Goal: Task Accomplishment & Management: Manage account settings

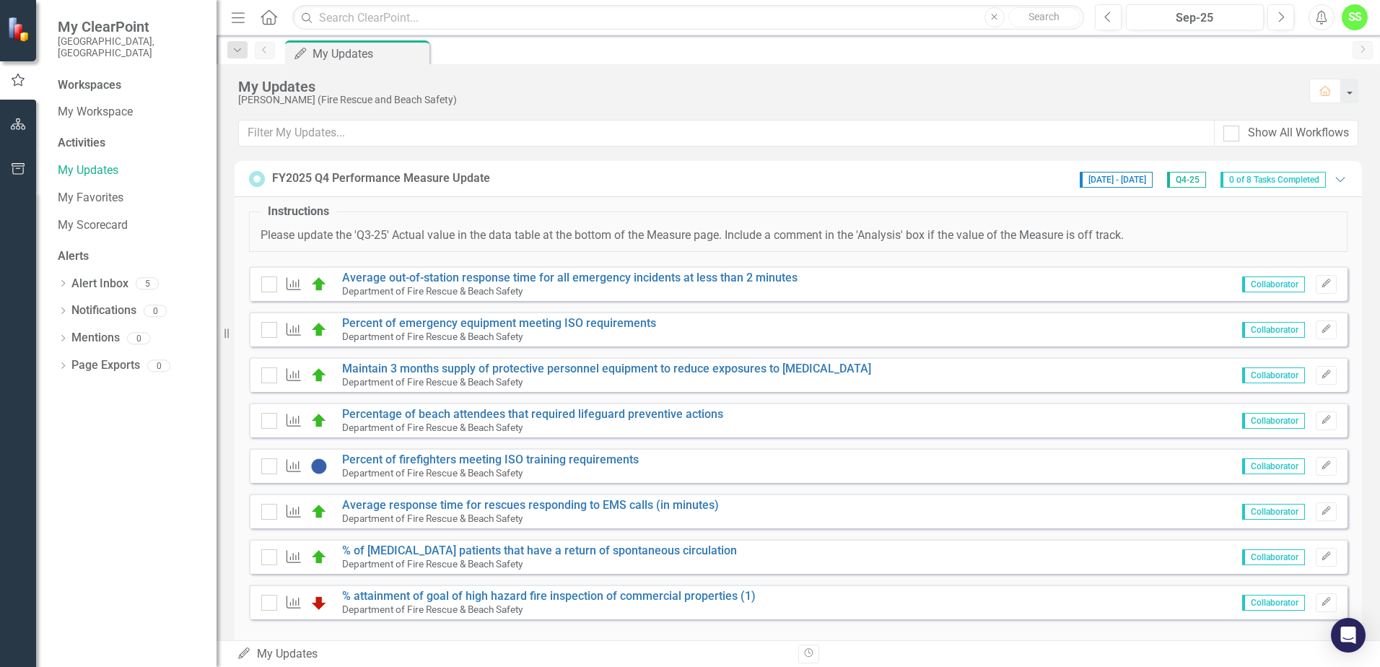
click at [1242, 180] on span "0 of 8 Tasks Completed" at bounding box center [1273, 180] width 105 height 16
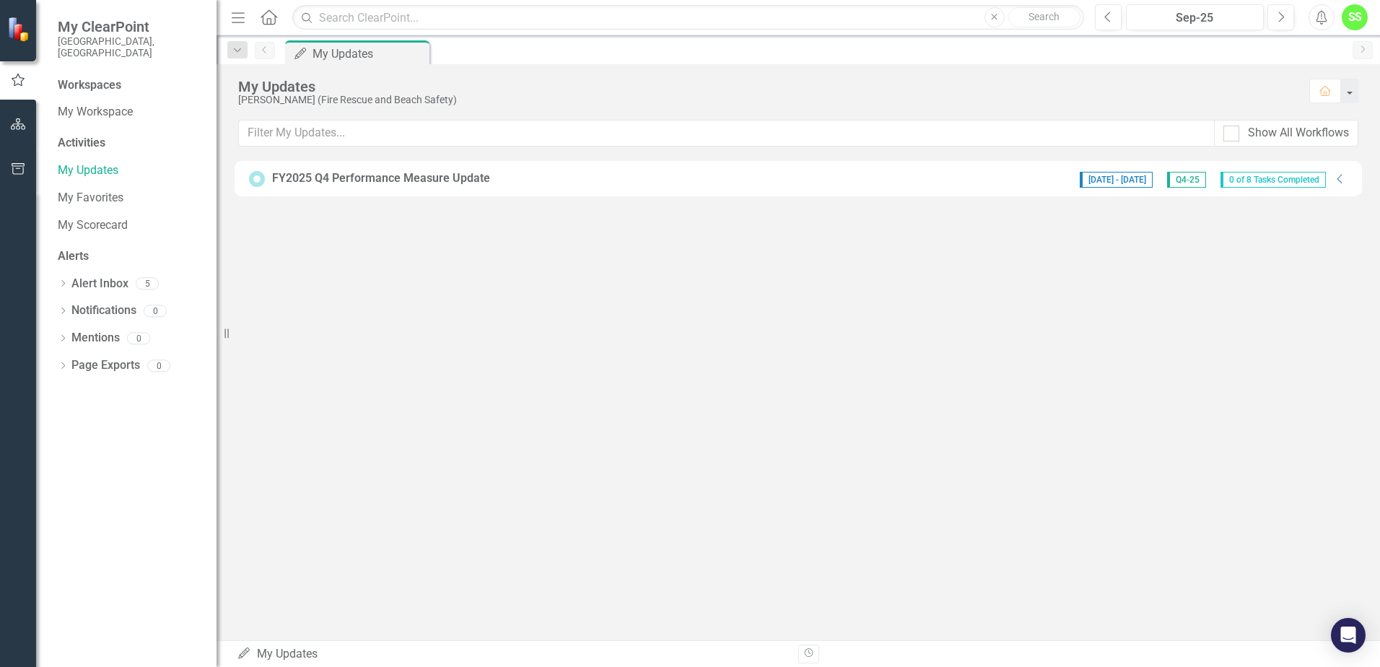
click at [1257, 178] on span "0 of 8 Tasks Completed" at bounding box center [1273, 180] width 105 height 16
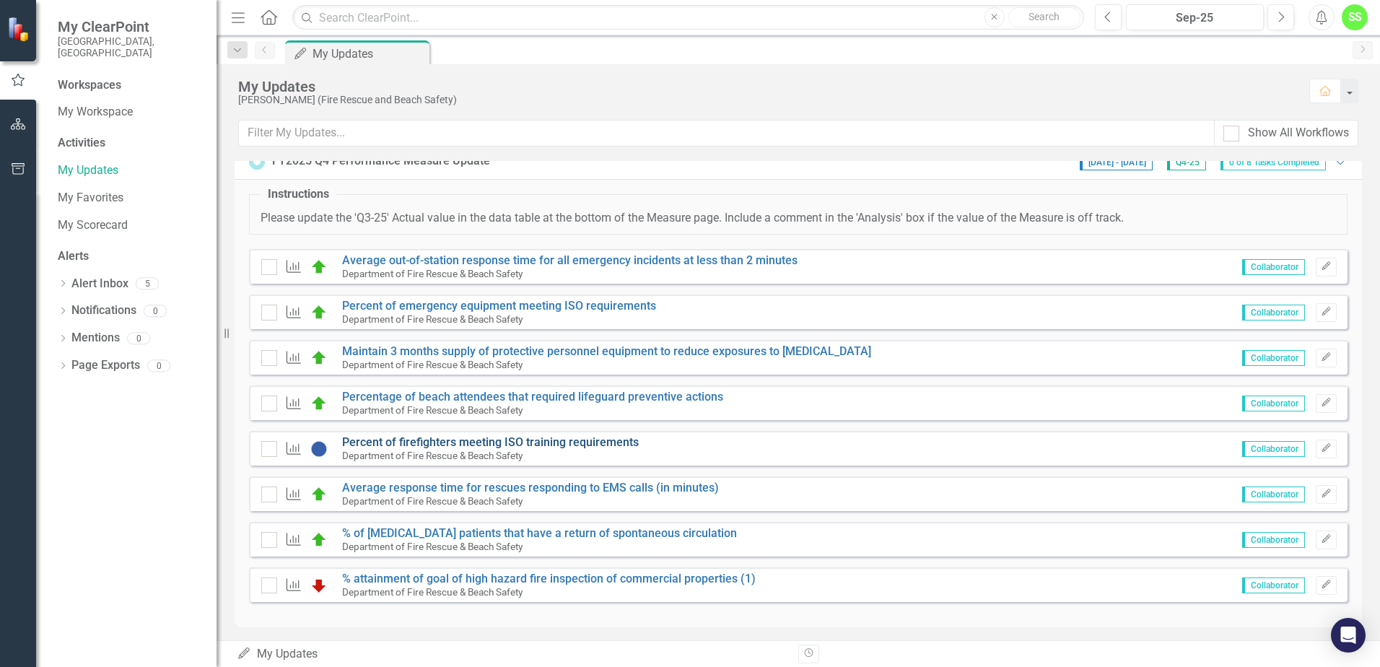
scroll to position [22, 0]
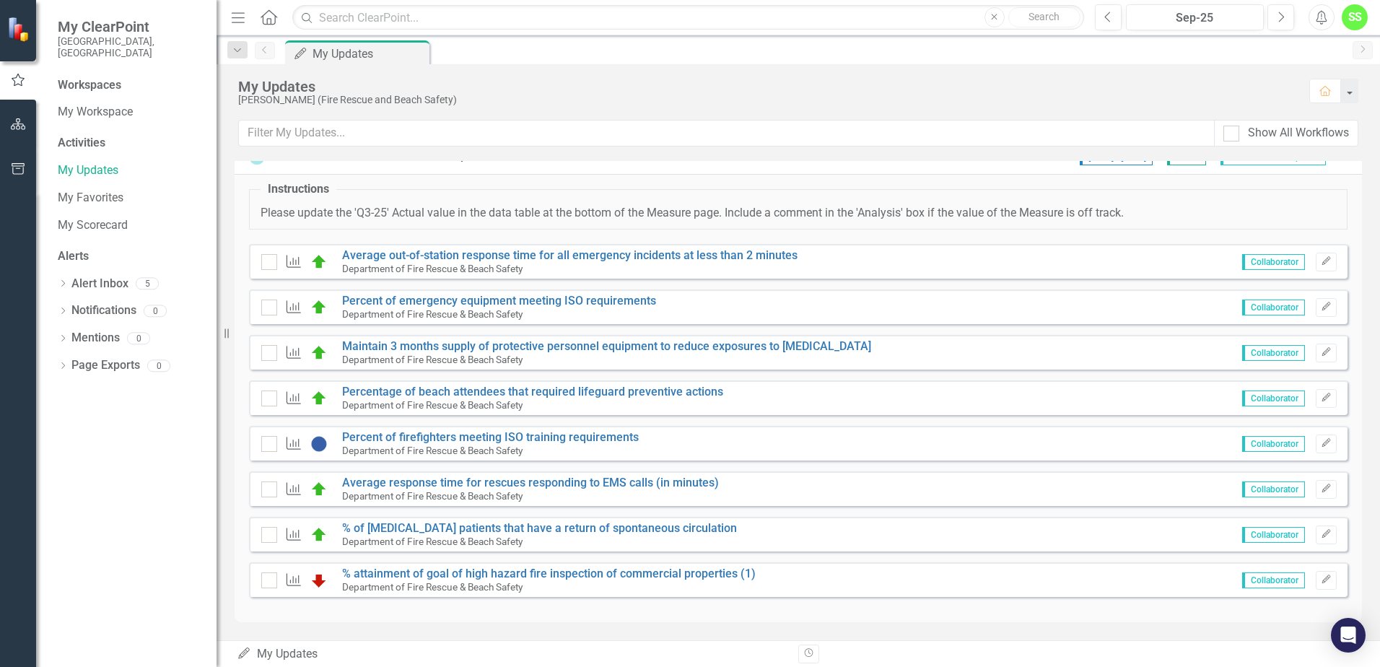
click at [313, 582] on img at bounding box center [318, 580] width 17 height 17
click at [269, 580] on input "checkbox" at bounding box center [265, 576] width 9 height 9
checkbox input "true"
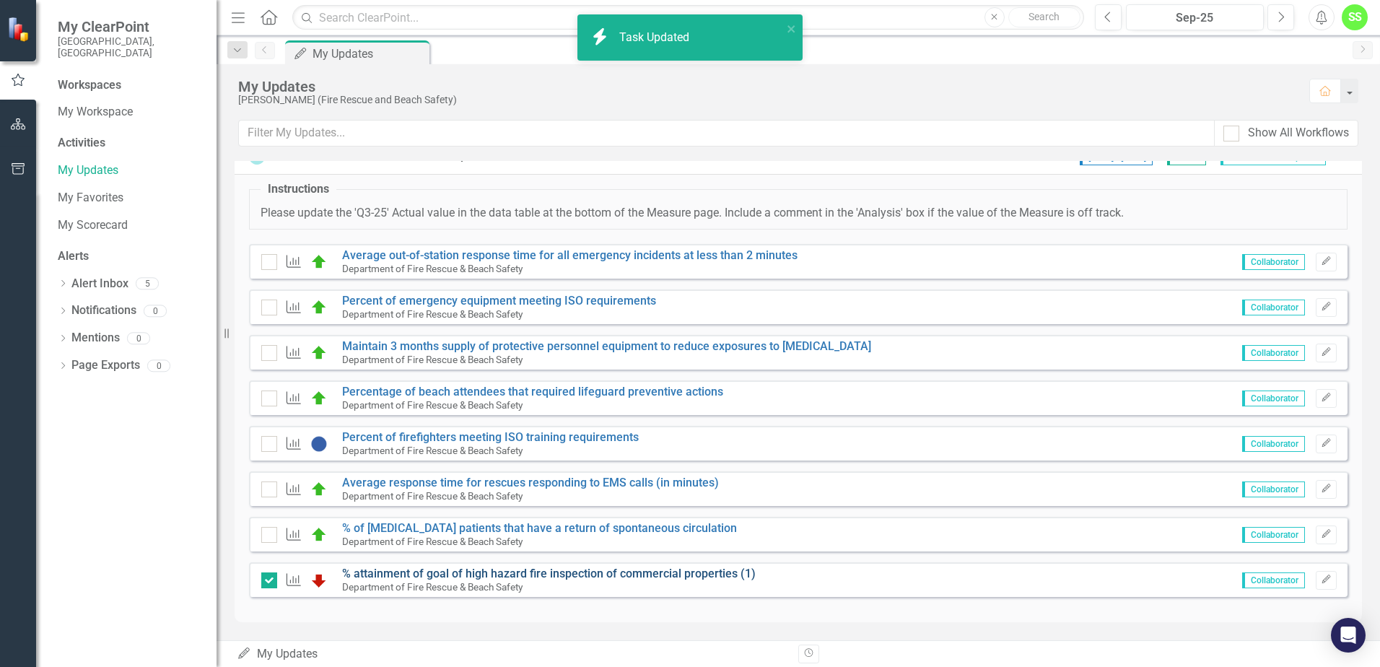
click at [375, 569] on link "% attainment of goal of high hazard fire inspection of commercial properties (1)" at bounding box center [549, 574] width 414 height 14
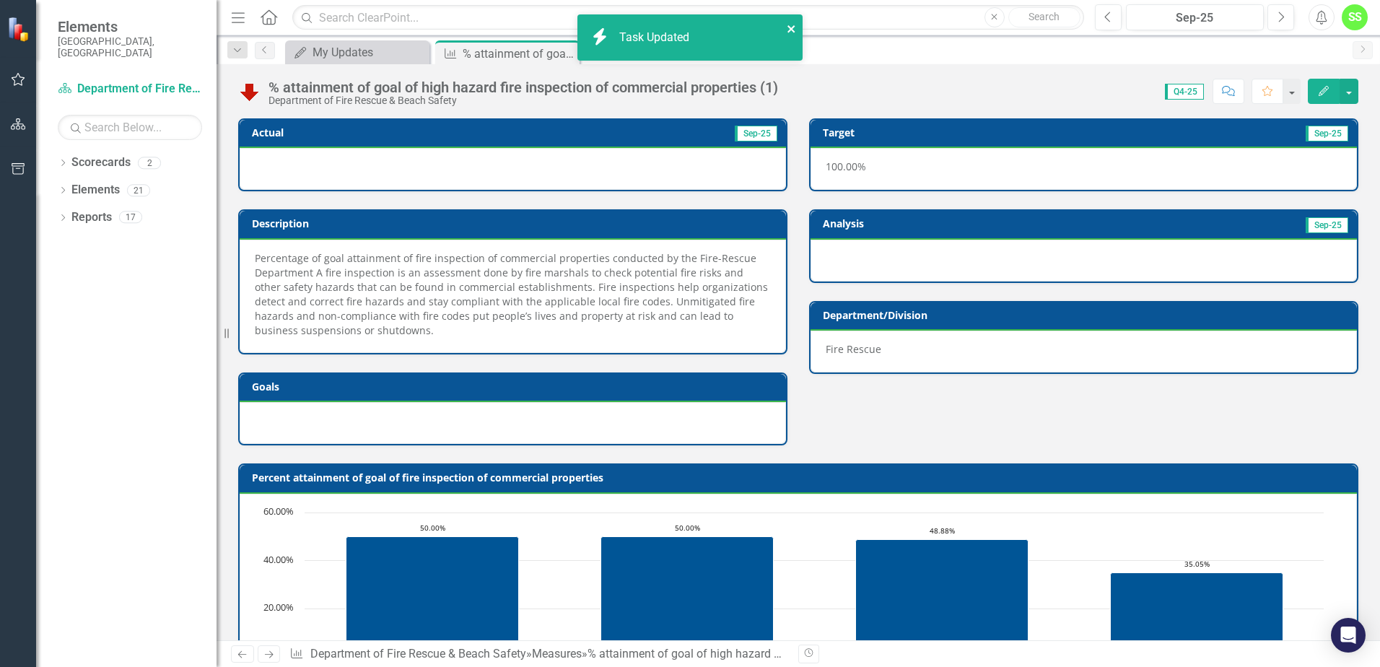
click at [792, 27] on icon "close" at bounding box center [792, 29] width 10 height 12
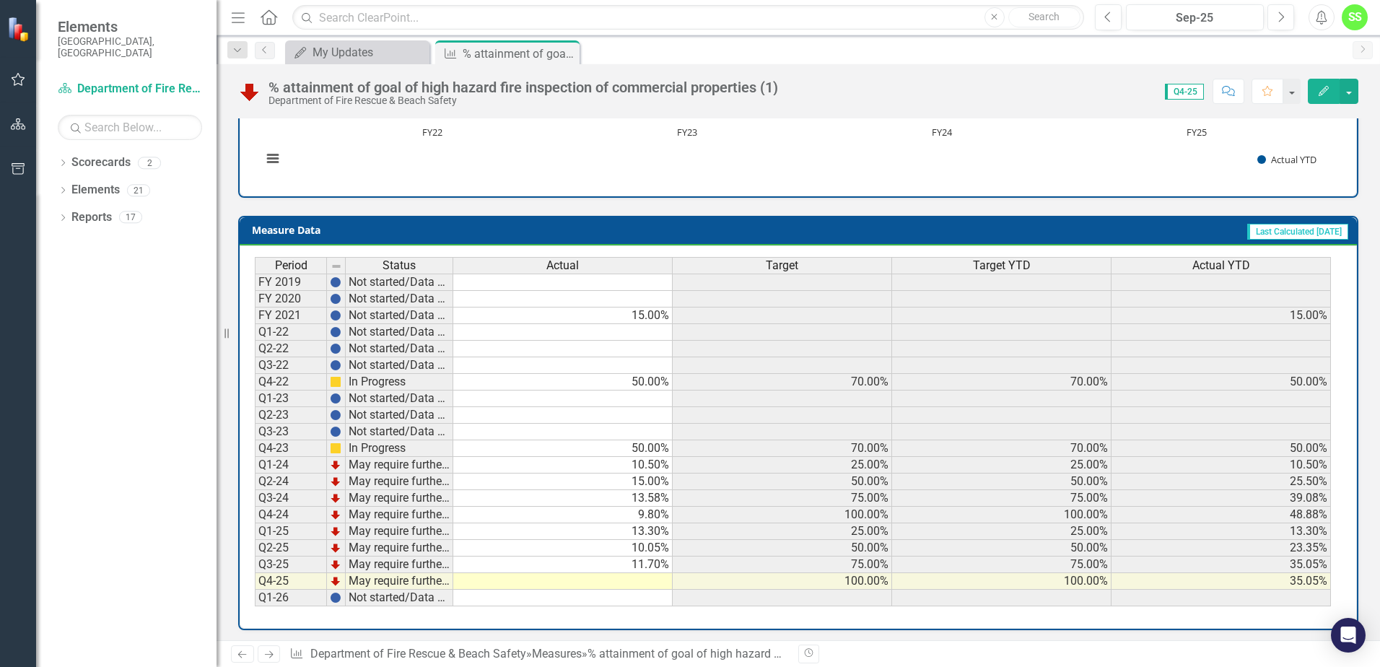
scroll to position [569, 0]
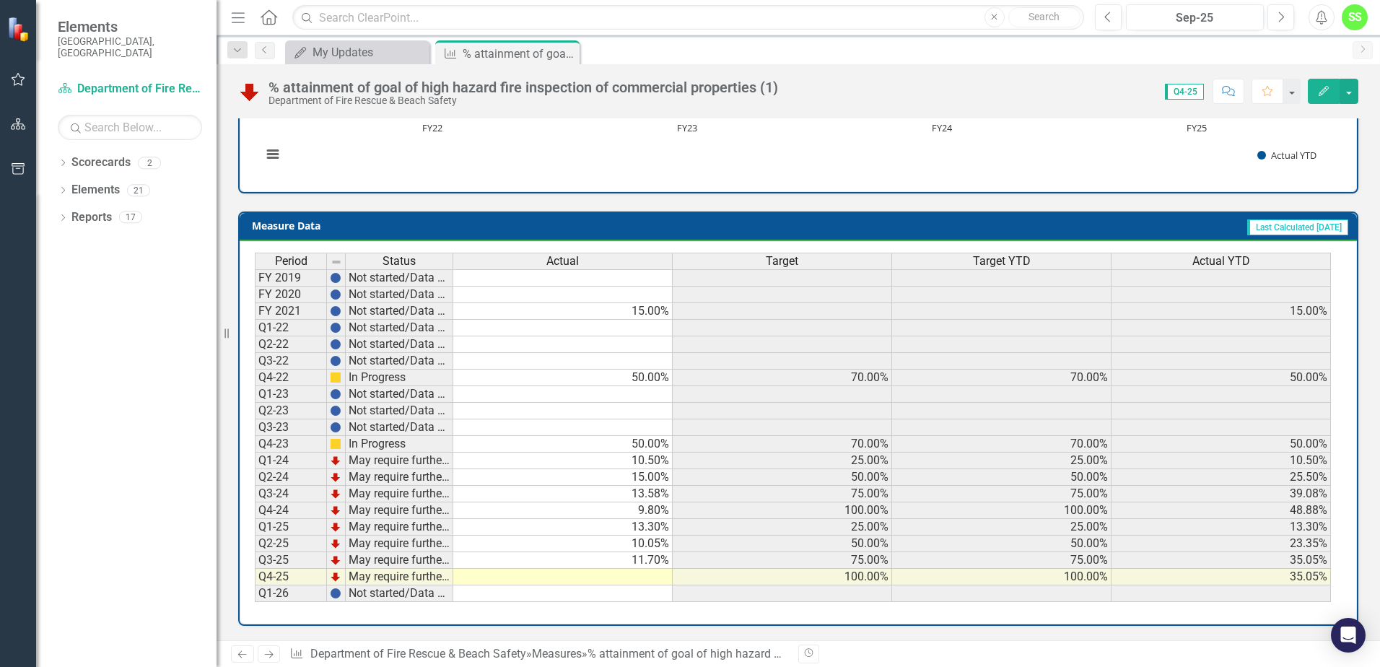
click at [621, 577] on td at bounding box center [562, 577] width 219 height 17
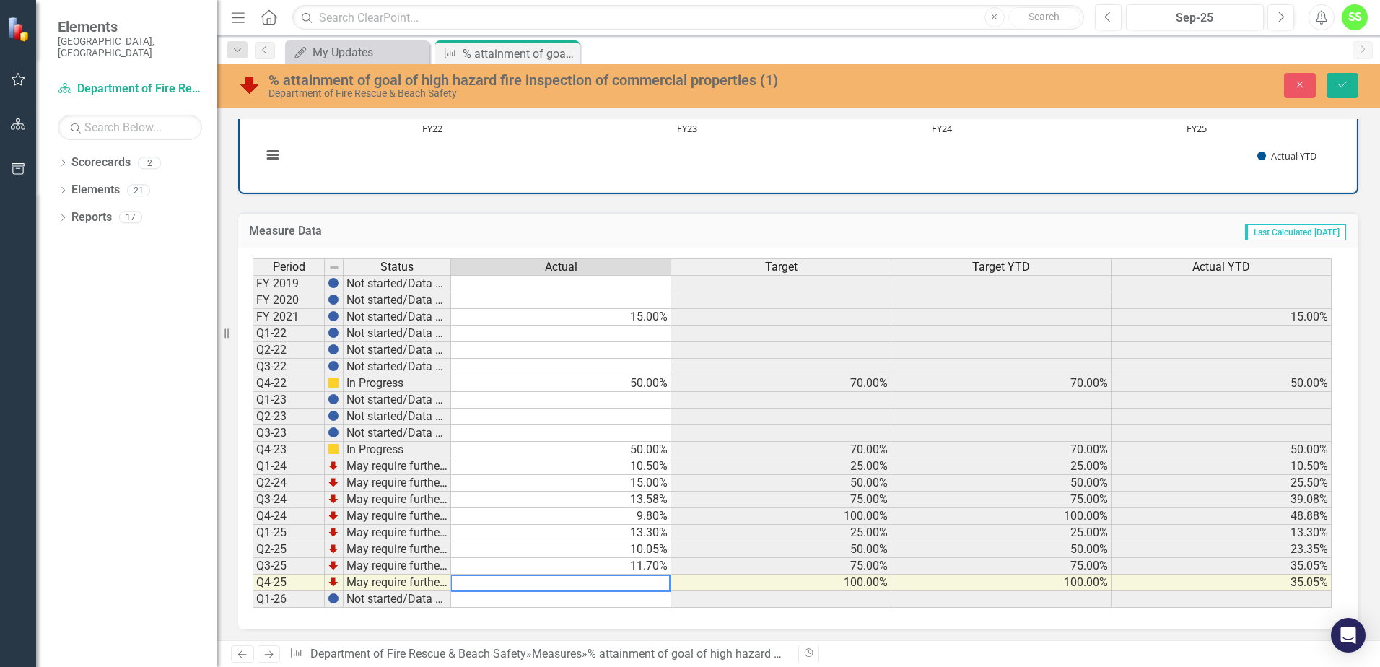
click at [622, 580] on textarea at bounding box center [560, 583] width 220 height 17
click at [481, 580] on textarea "17" at bounding box center [560, 583] width 220 height 17
type textarea "17.19"
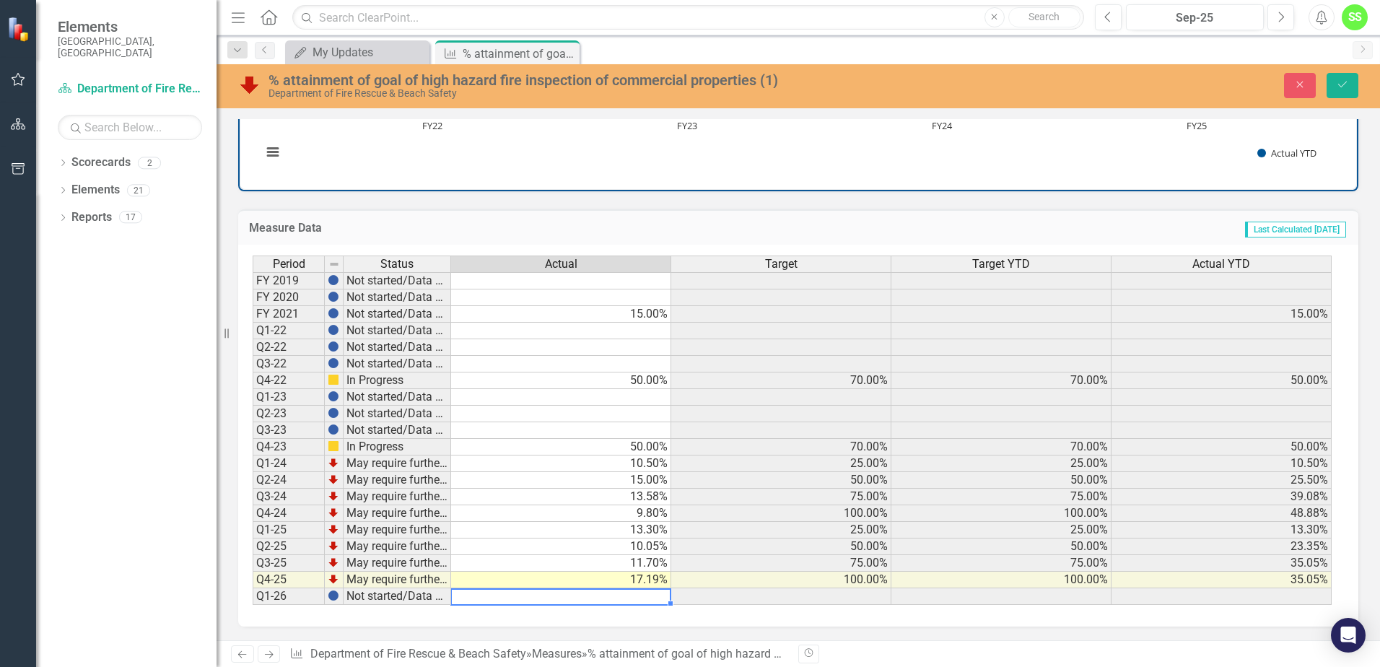
click at [949, 231] on td "Last Calculated [DATE]" at bounding box center [1027, 229] width 642 height 19
drag, startPoint x: 1346, startPoint y: 83, endPoint x: 1256, endPoint y: 197, distance: 145.4
click at [1343, 89] on icon "Save" at bounding box center [1342, 84] width 13 height 10
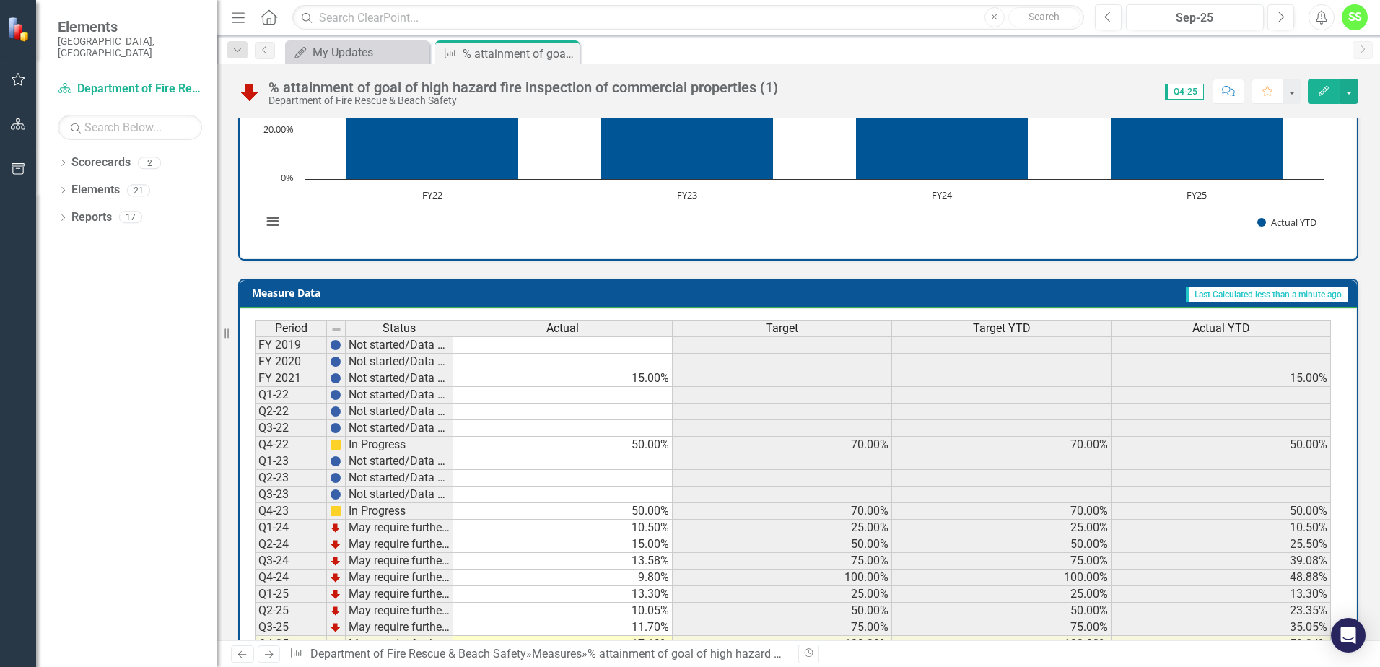
scroll to position [569, 0]
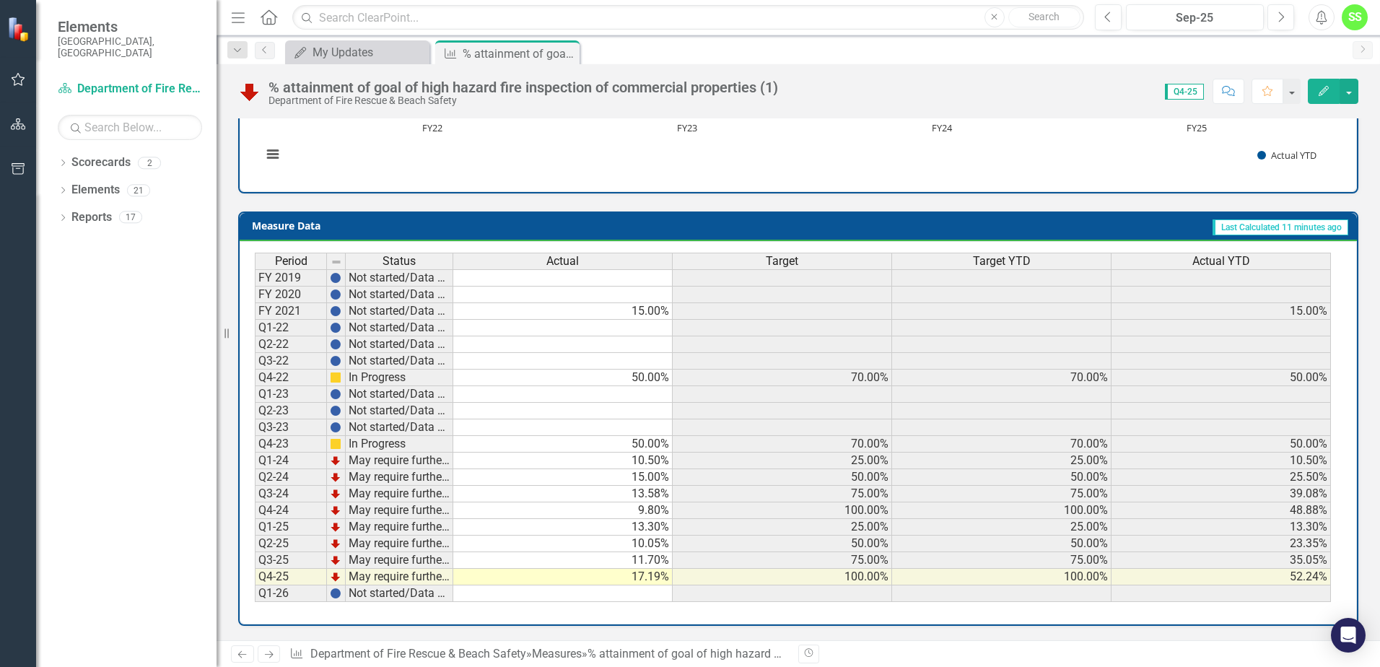
drag, startPoint x: 243, startPoint y: 573, endPoint x: 367, endPoint y: 590, distance: 126.0
click at [367, 590] on div "Period Status Actual Target Target YTD Actual YTD FY 2019 Not started/Data not …" at bounding box center [798, 432] width 1117 height 383
click at [1091, 160] on rect "Interactive chart" at bounding box center [793, 68] width 1076 height 217
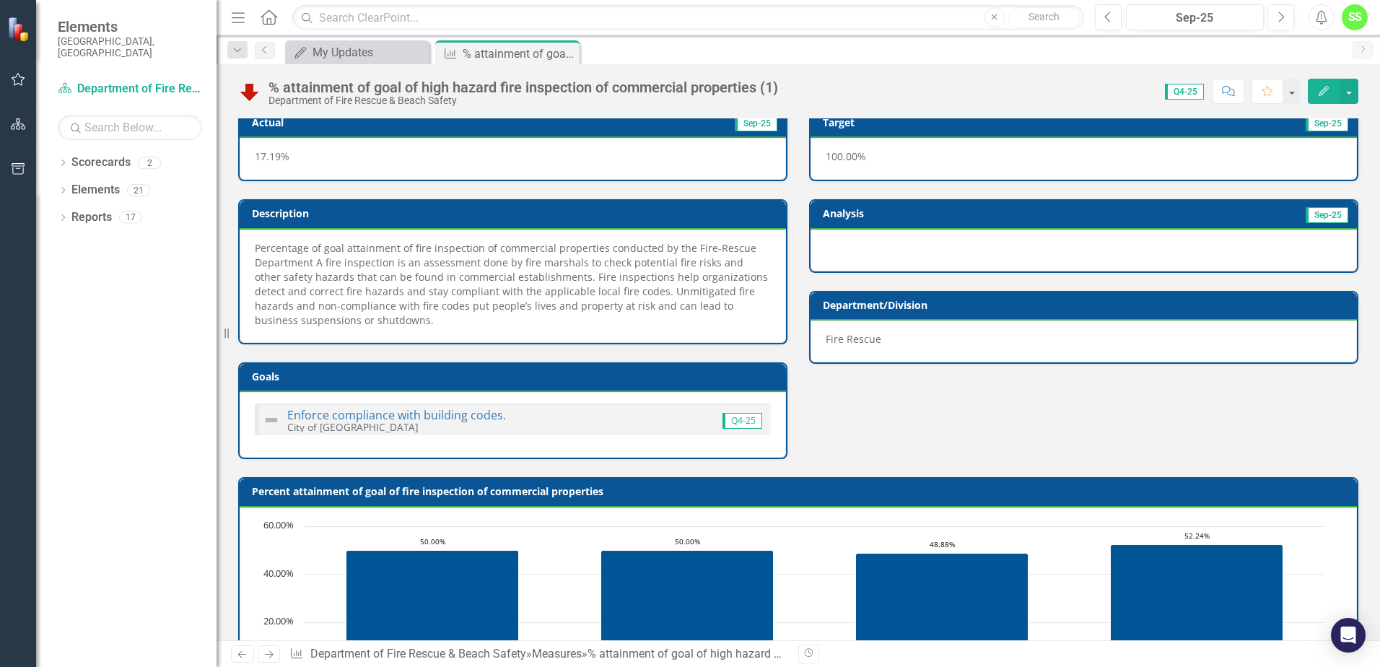
scroll to position [0, 0]
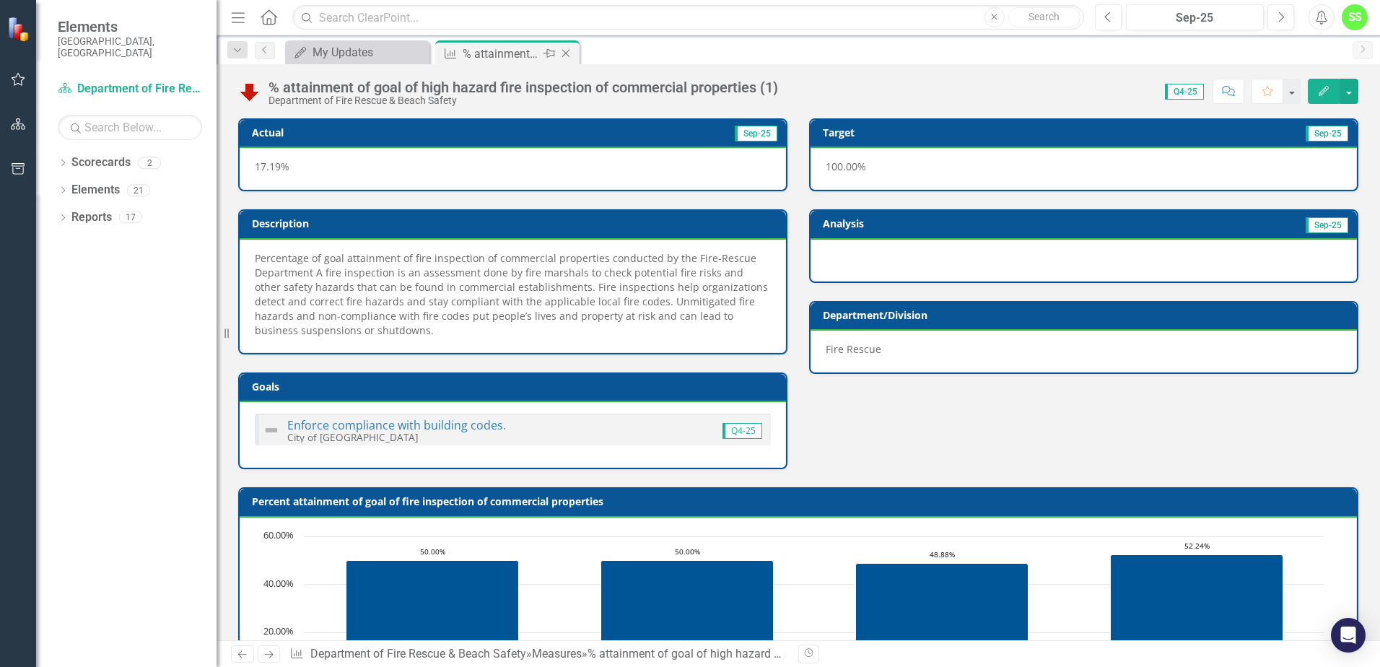
click at [509, 52] on div "% attainment of goal of high hazard fire inspection of commercial properties (1)" at bounding box center [501, 54] width 77 height 18
click at [362, 59] on div "My Updates" at bounding box center [360, 52] width 95 height 18
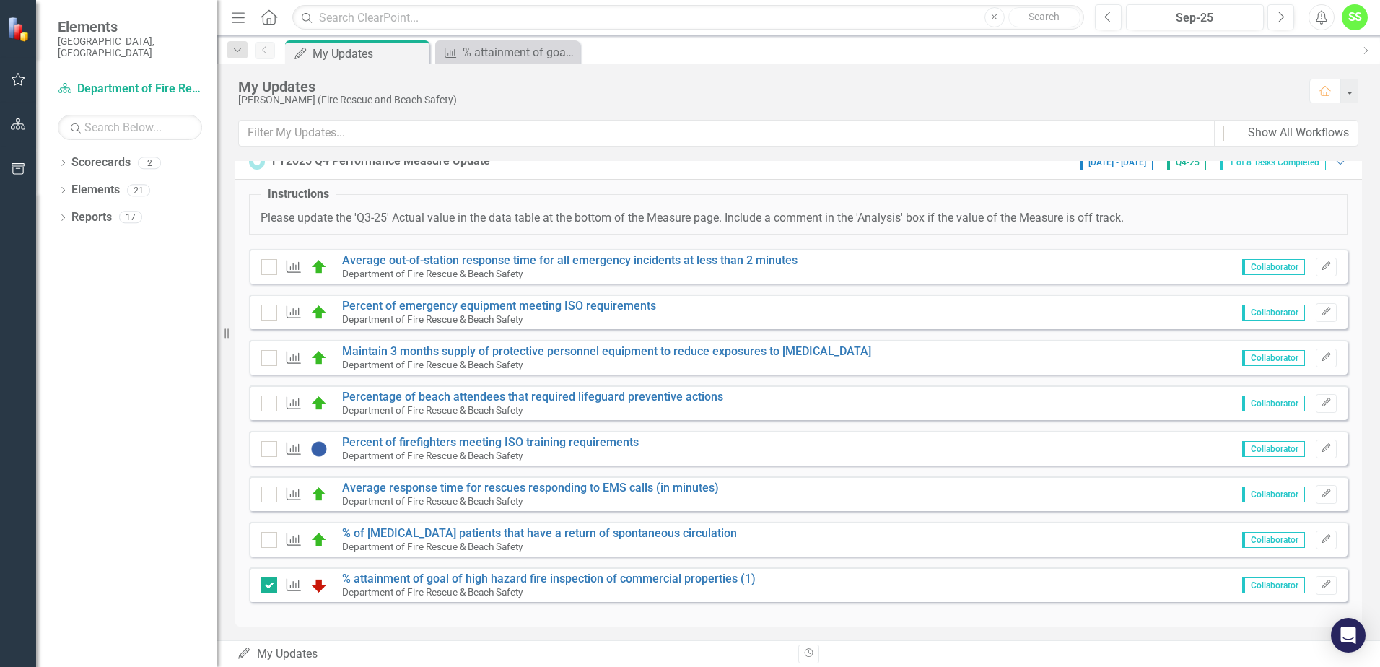
scroll to position [22, 0]
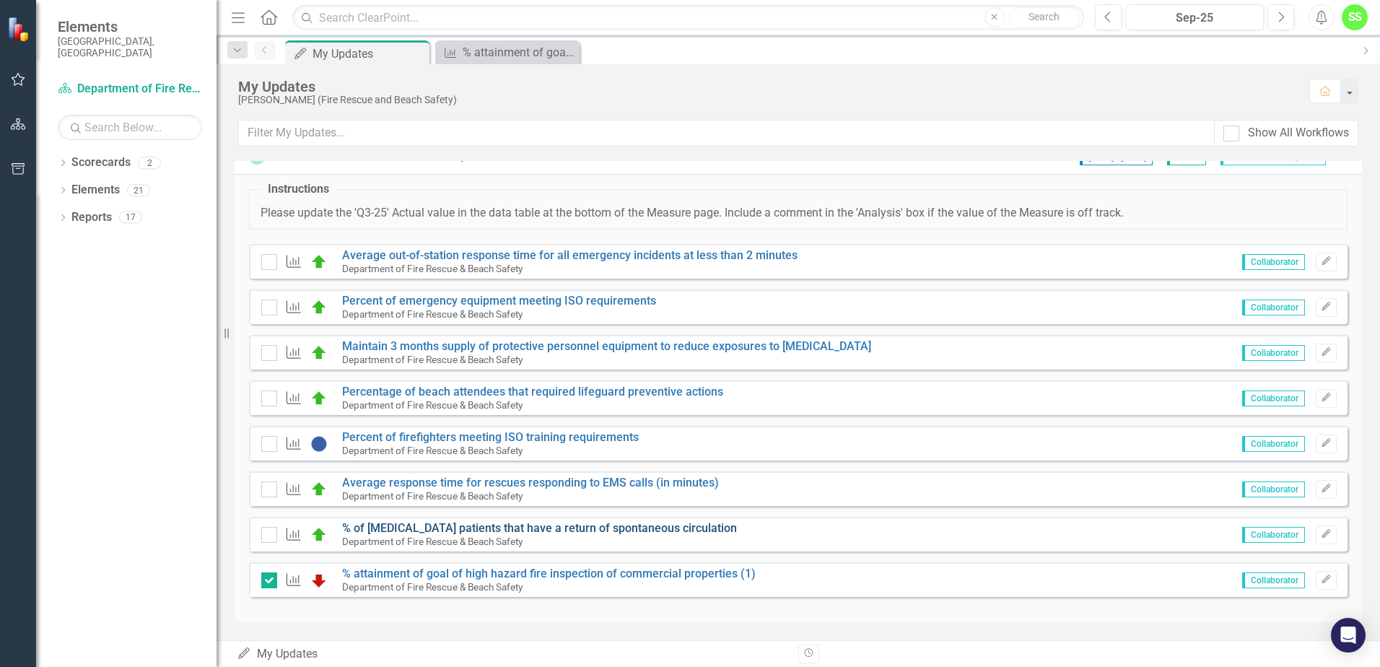
click at [515, 528] on link "% of [MEDICAL_DATA] patients that have a return of spontaneous circulation" at bounding box center [539, 528] width 395 height 14
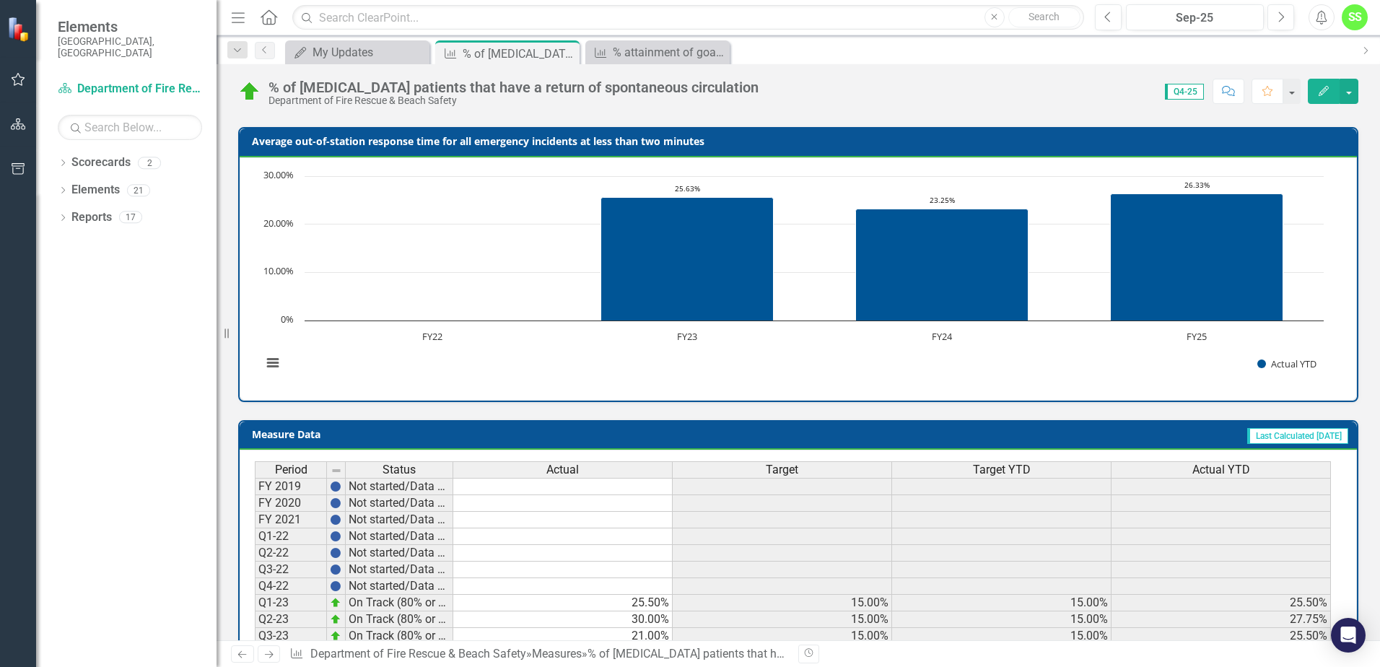
scroll to position [497, 0]
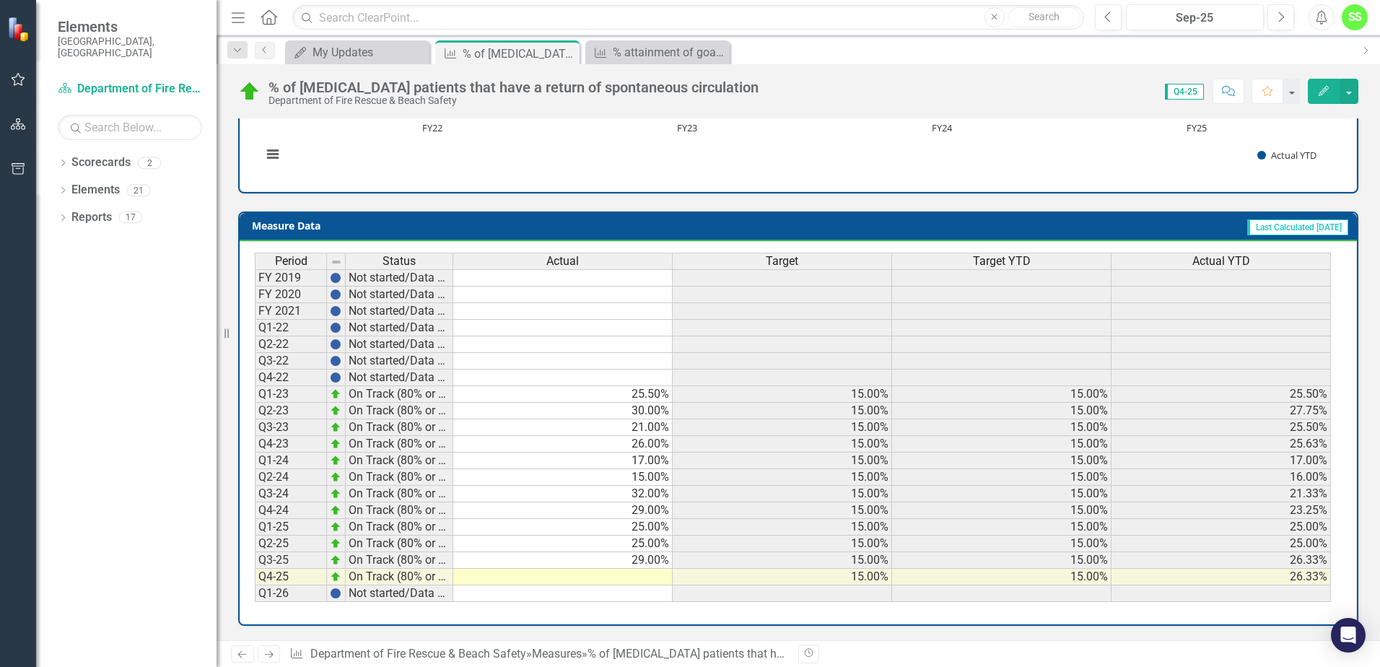
click at [641, 580] on td at bounding box center [562, 577] width 219 height 17
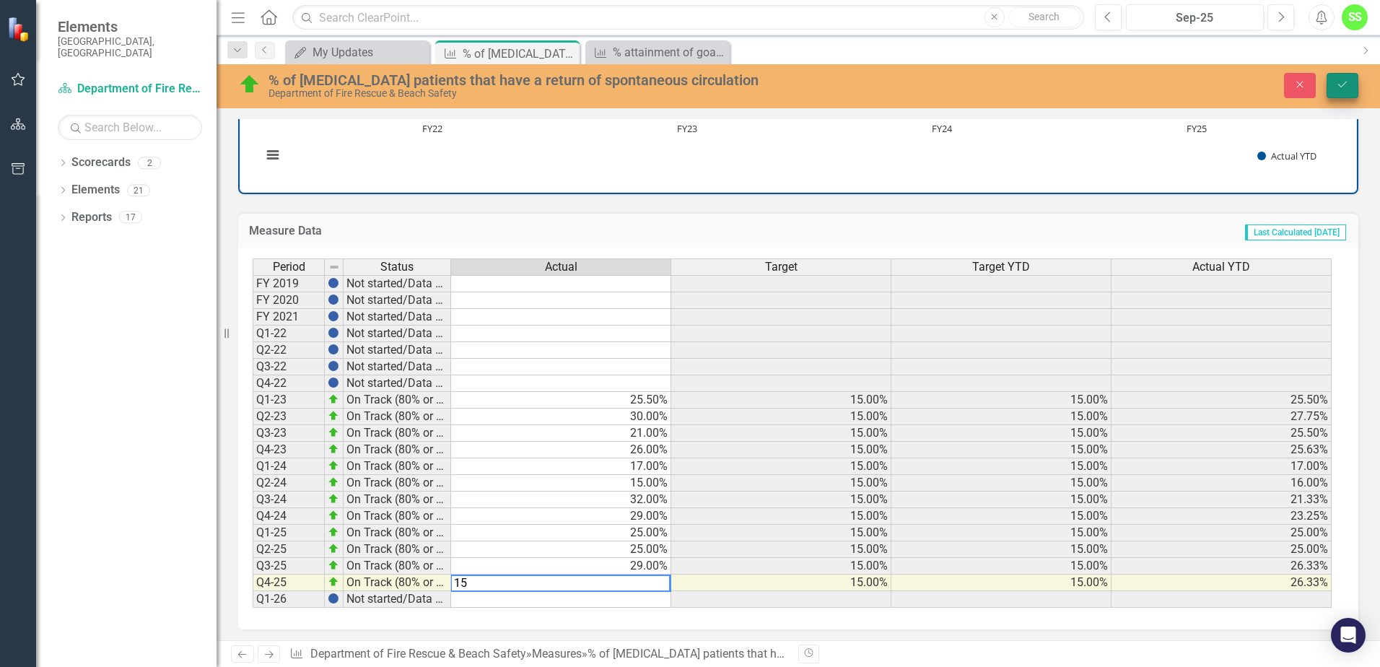
type textarea "15"
click at [1344, 88] on icon "Save" at bounding box center [1342, 84] width 13 height 10
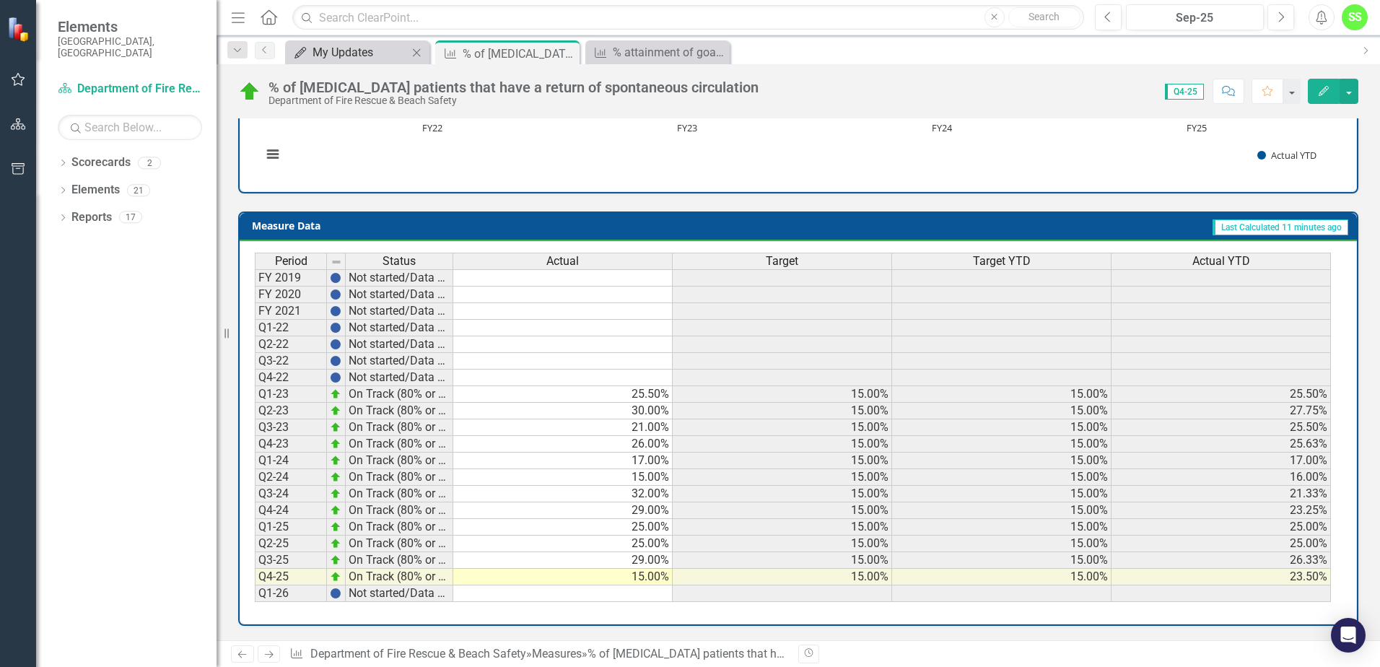
click at [370, 53] on div "My Updates" at bounding box center [360, 52] width 95 height 18
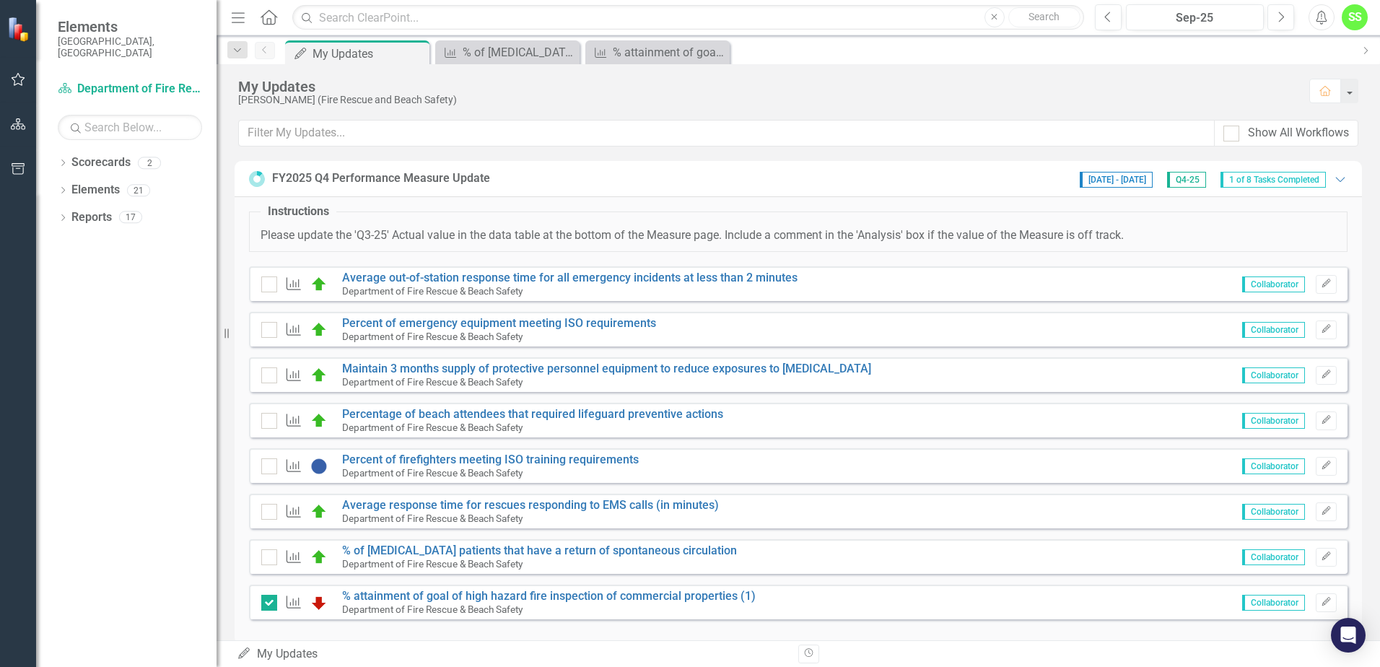
click at [261, 557] on div "Measure % of [MEDICAL_DATA] patients that have a return of spontaneous circulat…" at bounding box center [798, 556] width 1099 height 35
click at [274, 557] on div at bounding box center [269, 557] width 16 height 16
click at [271, 557] on input "checkbox" at bounding box center [265, 553] width 9 height 9
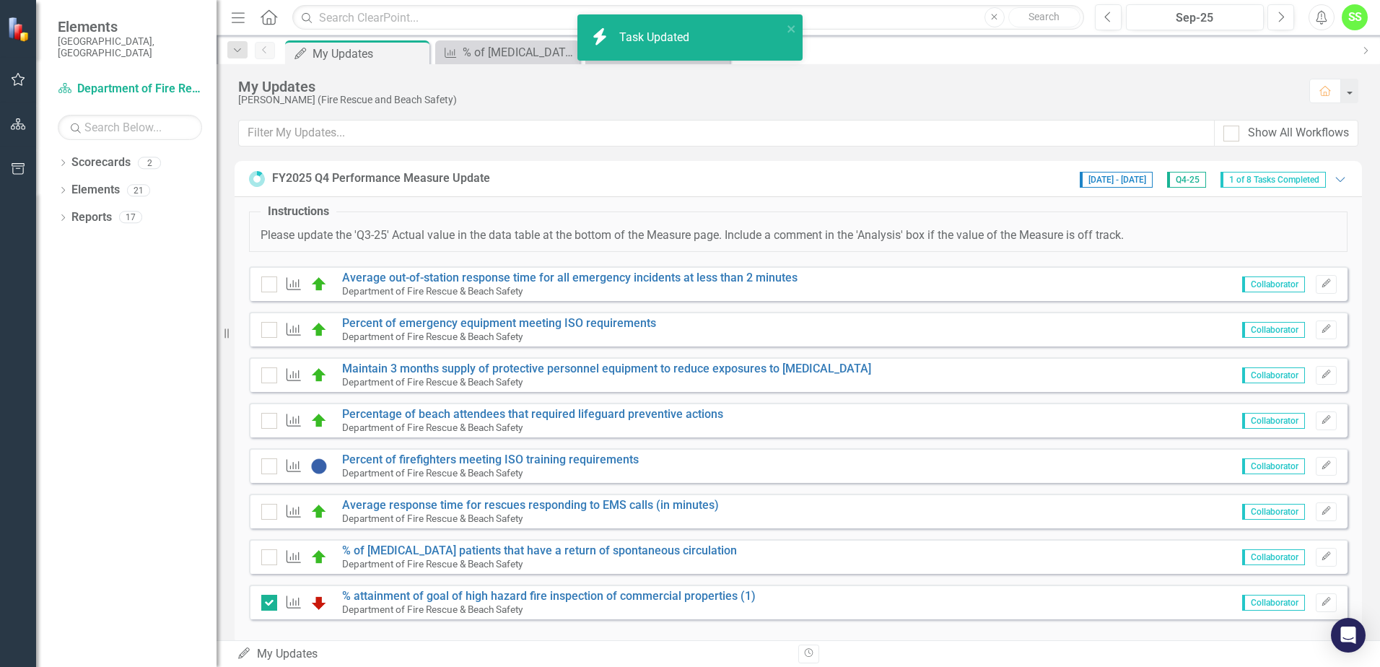
checkbox input "true"
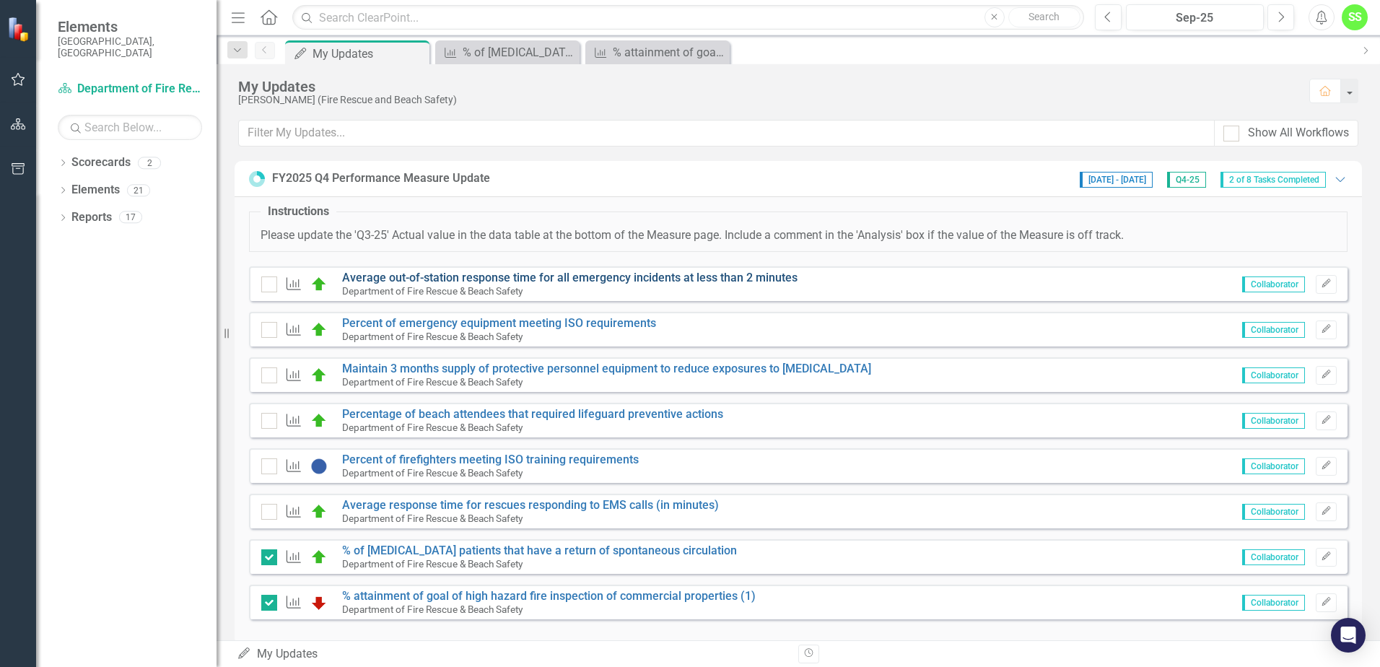
click at [432, 276] on link "Average out-of-station response time for all emergency incidents at less than 2…" at bounding box center [569, 278] width 455 height 14
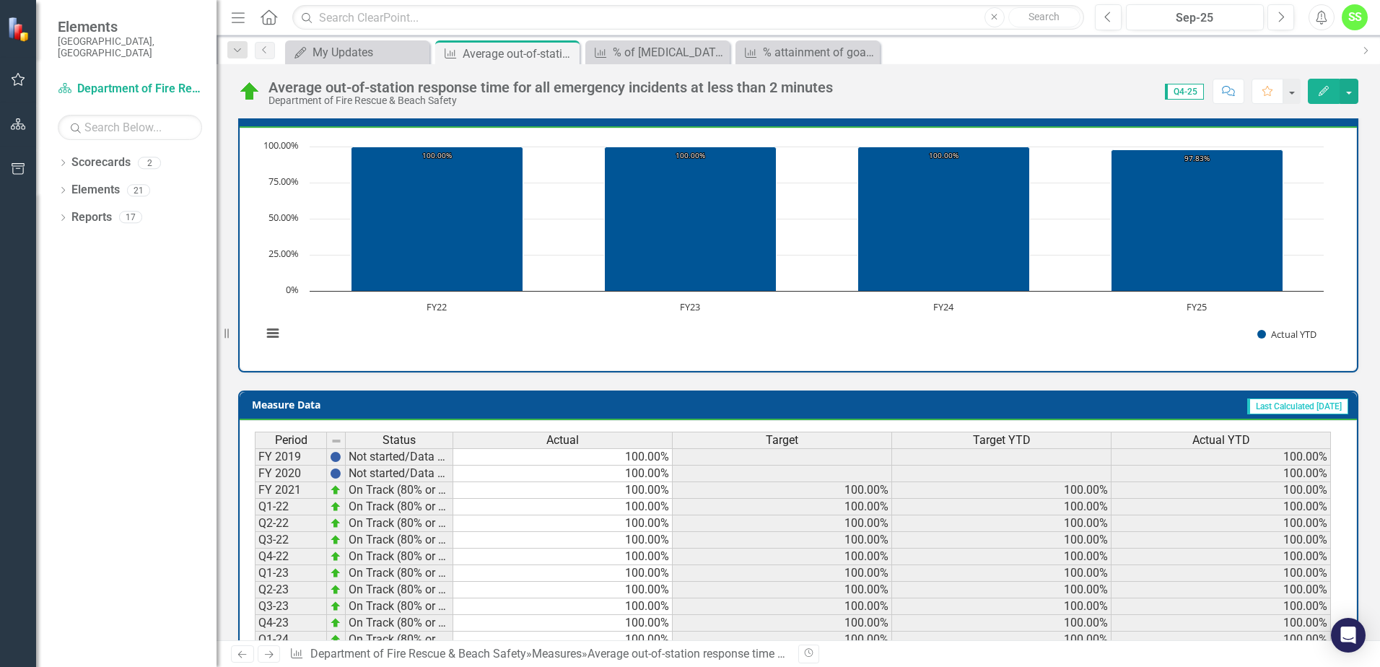
scroll to position [511, 0]
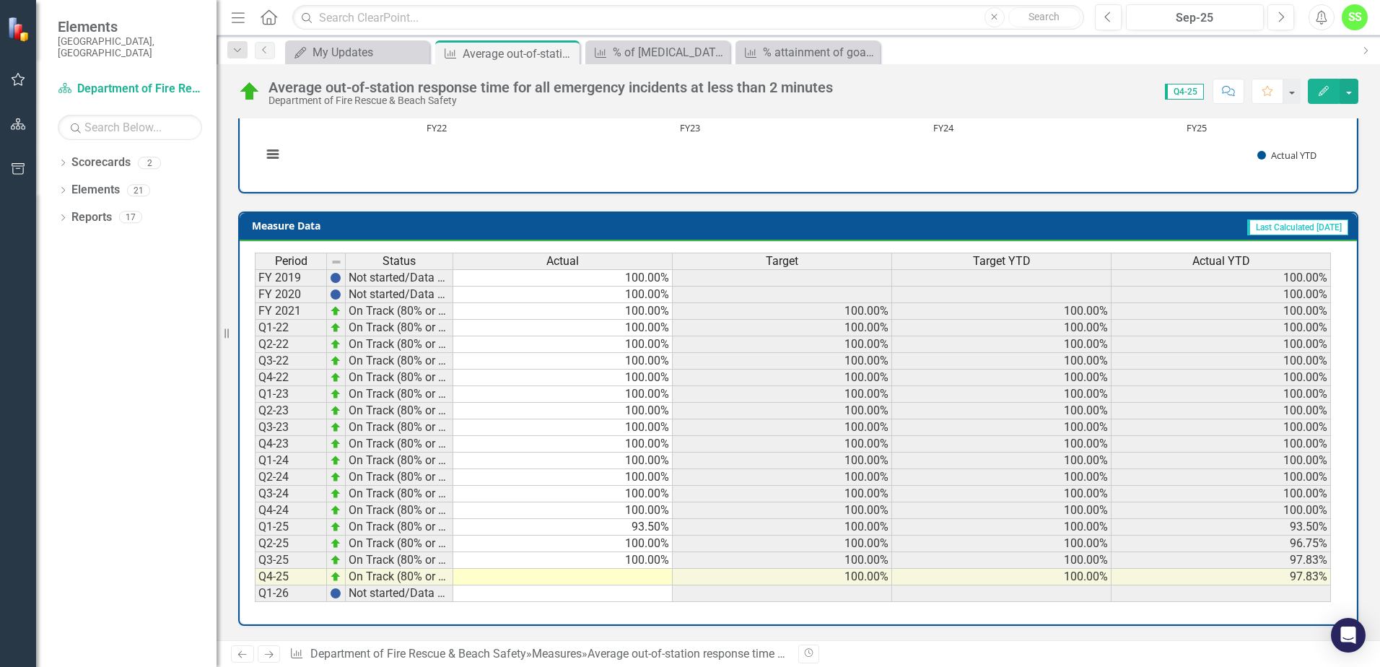
click at [643, 575] on td at bounding box center [562, 577] width 219 height 17
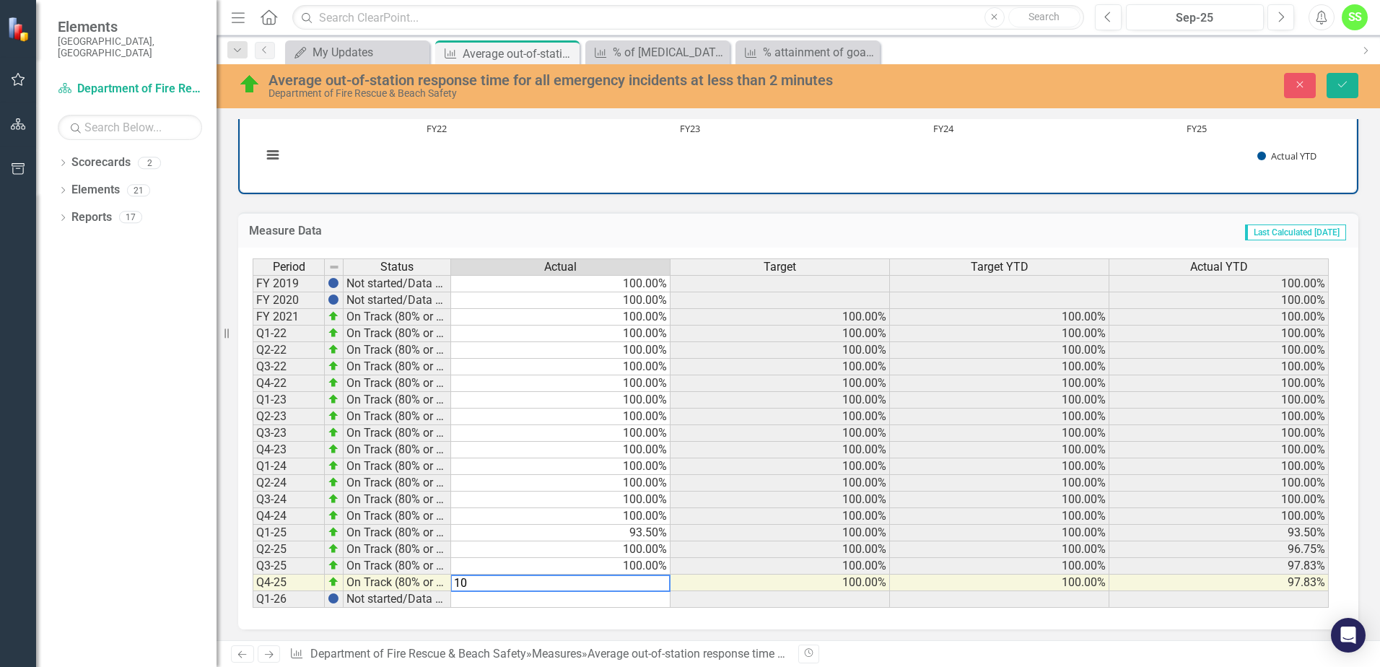
type textarea "100"
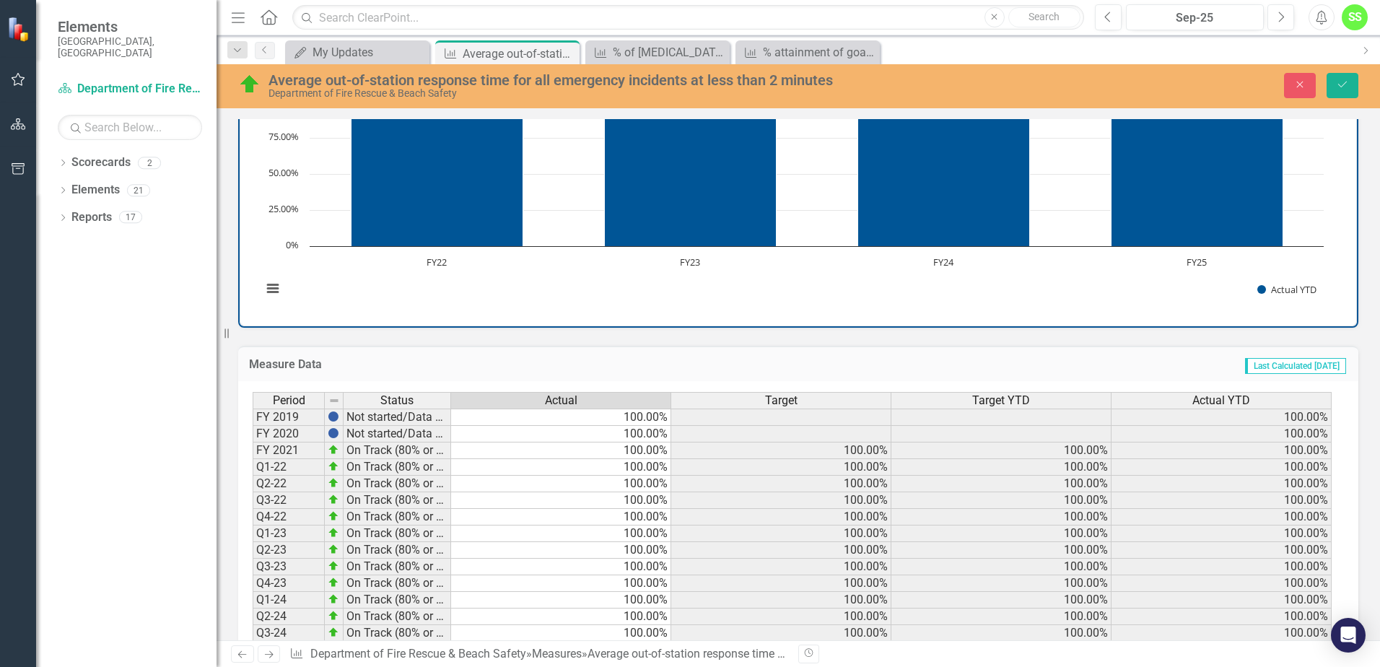
scroll to position [298, 0]
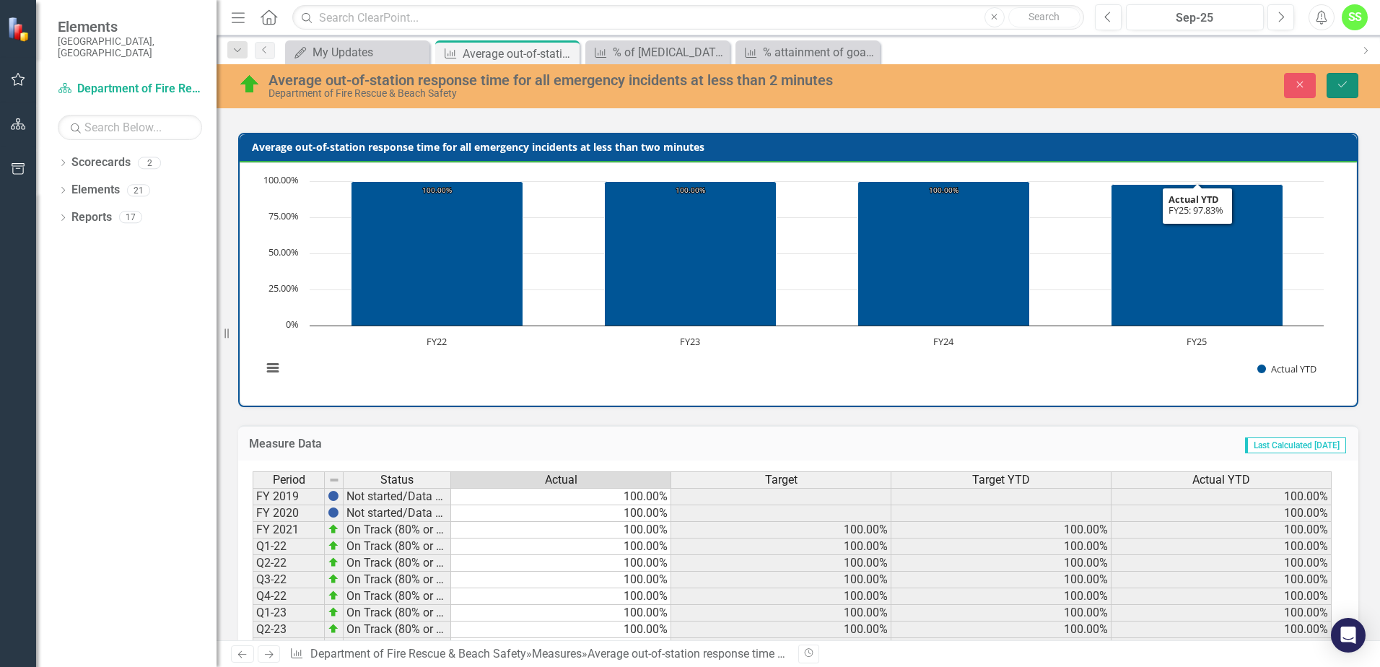
click at [1337, 85] on icon "Save" at bounding box center [1342, 84] width 13 height 10
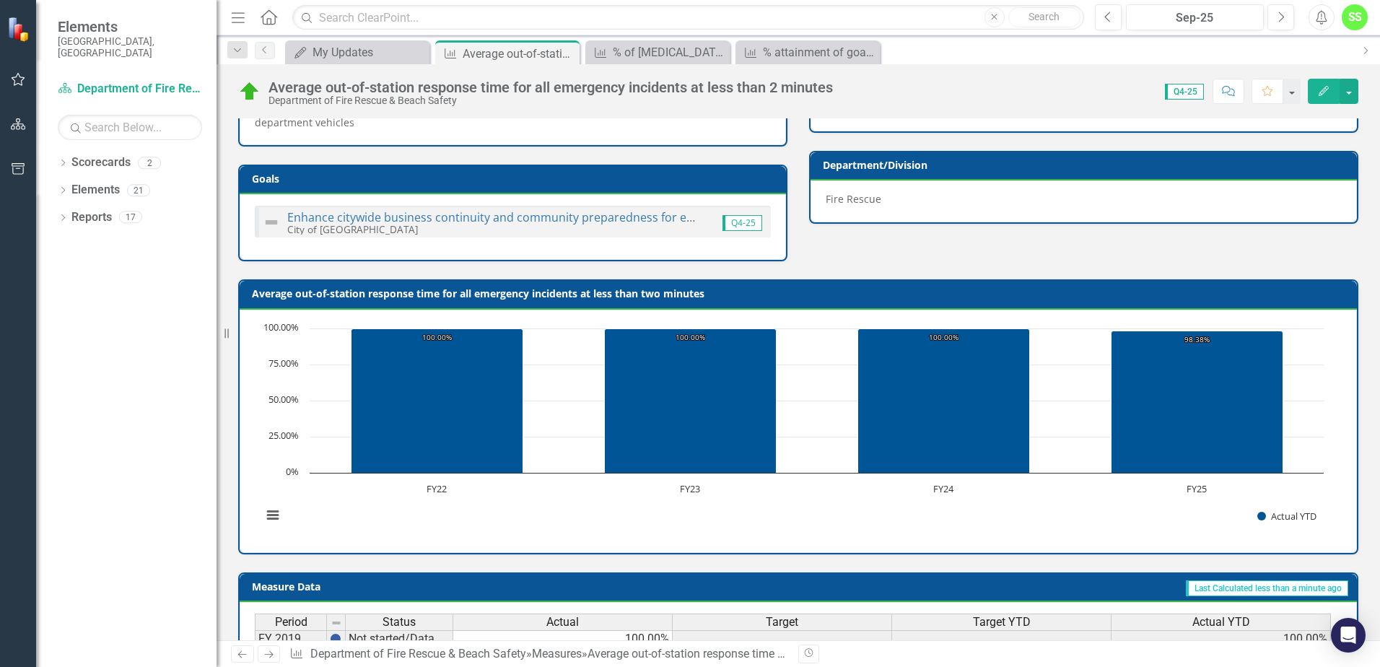
scroll to position [0, 0]
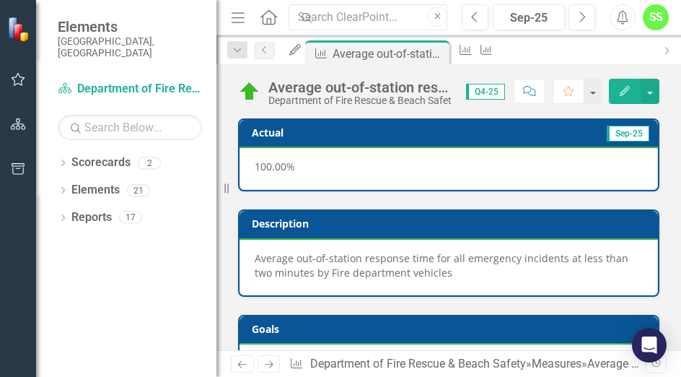
click at [518, 210] on div "Description Average out-of-station response time for all emergency incidents at…" at bounding box center [449, 252] width 422 height 87
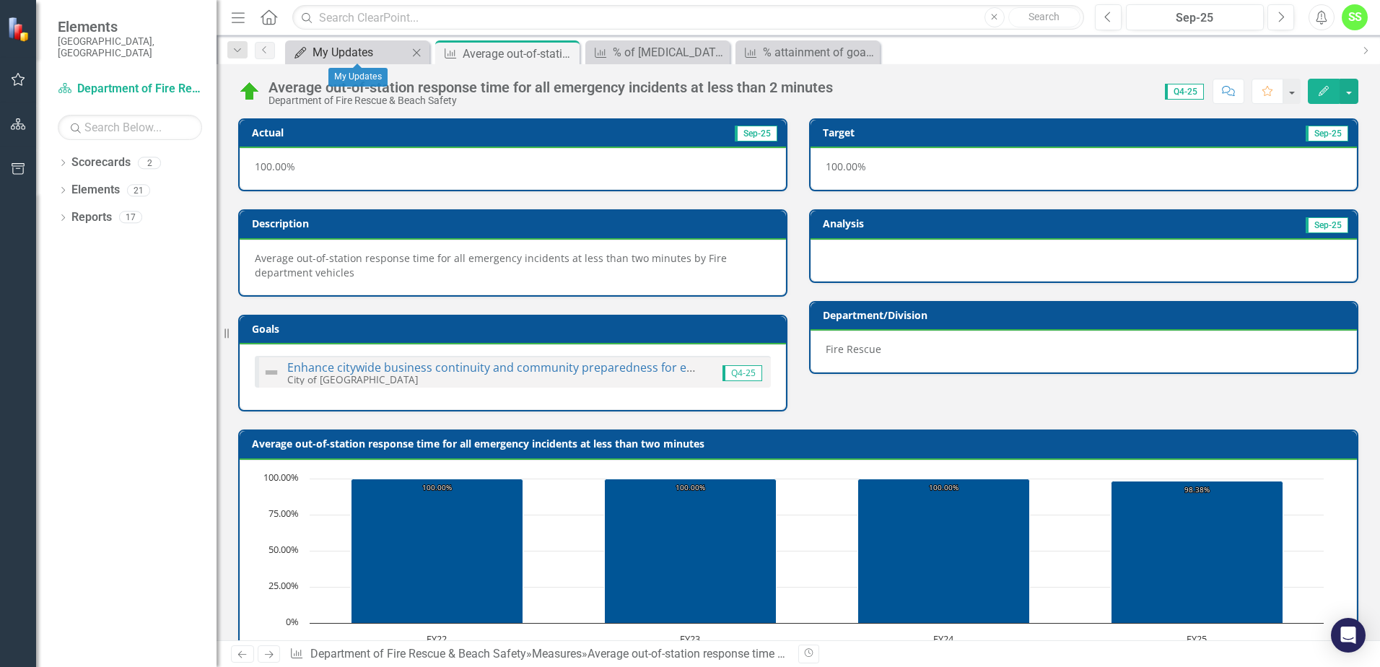
click at [359, 50] on div "My Updates" at bounding box center [360, 52] width 95 height 18
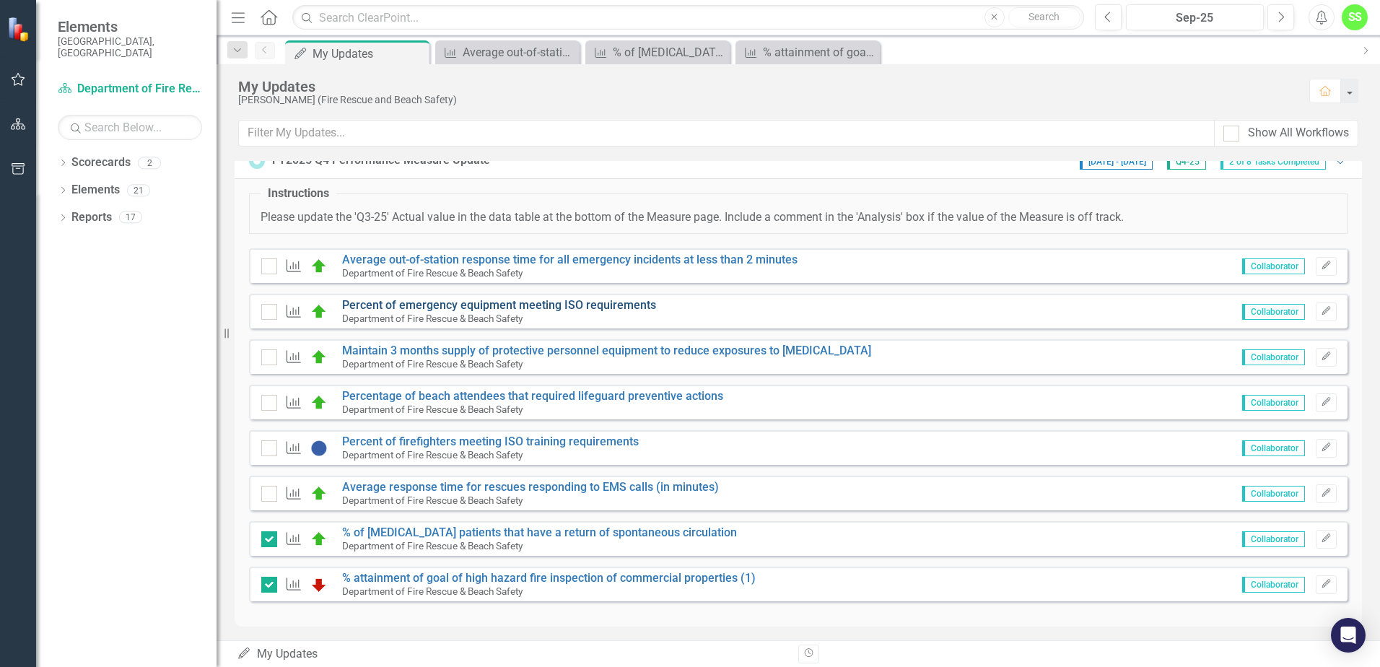
scroll to position [22, 0]
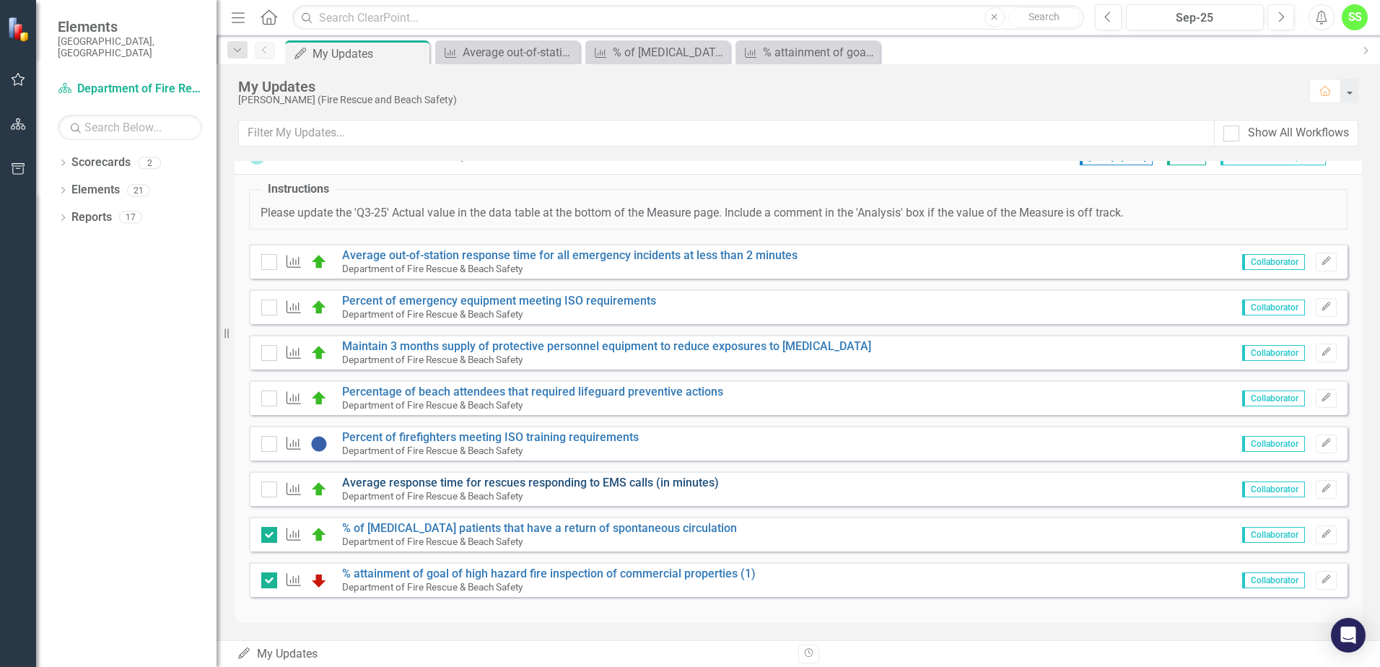
click at [369, 483] on link "Average response time for rescues responding to EMS calls (in minutes)" at bounding box center [530, 483] width 377 height 14
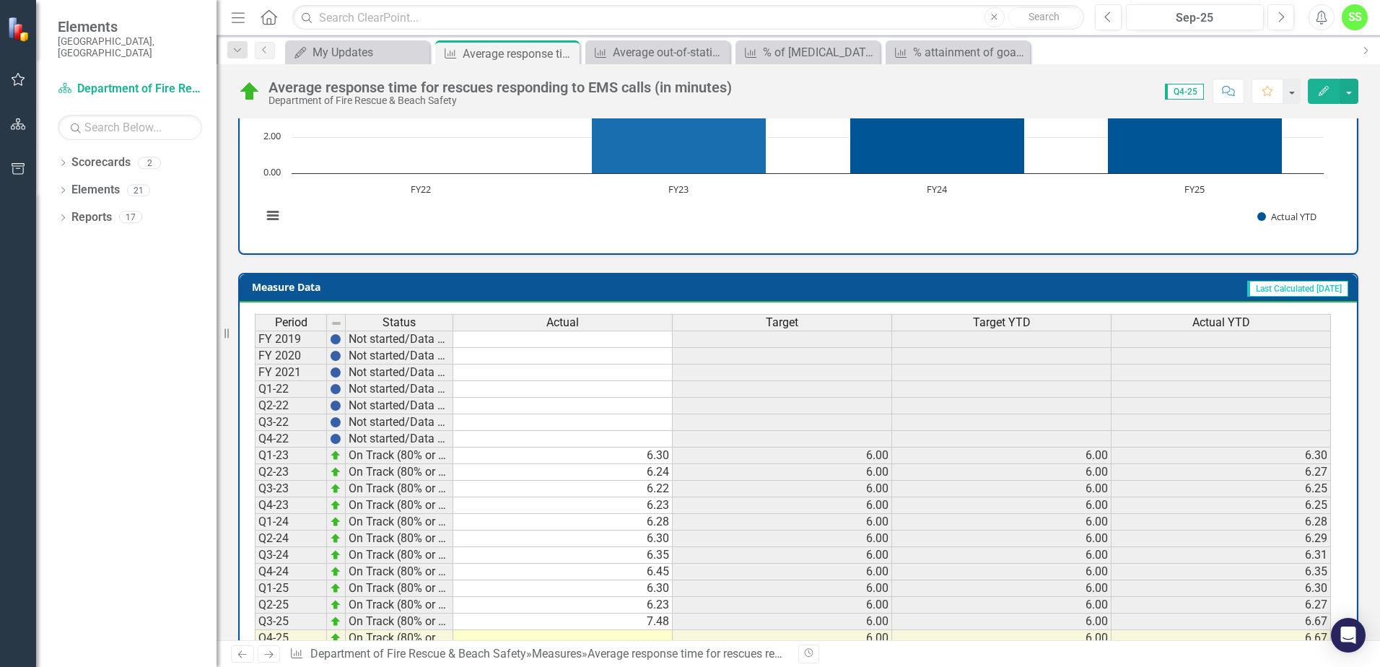
scroll to position [511, 0]
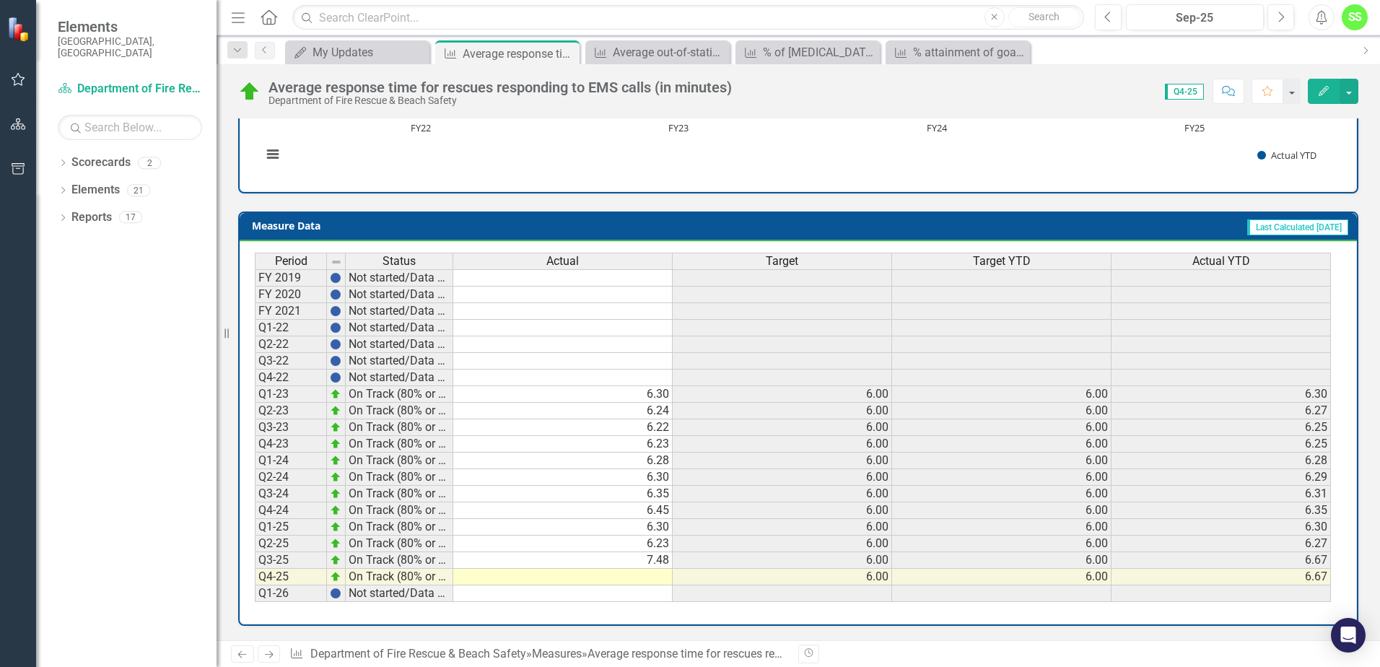
click at [653, 578] on td at bounding box center [562, 577] width 219 height 17
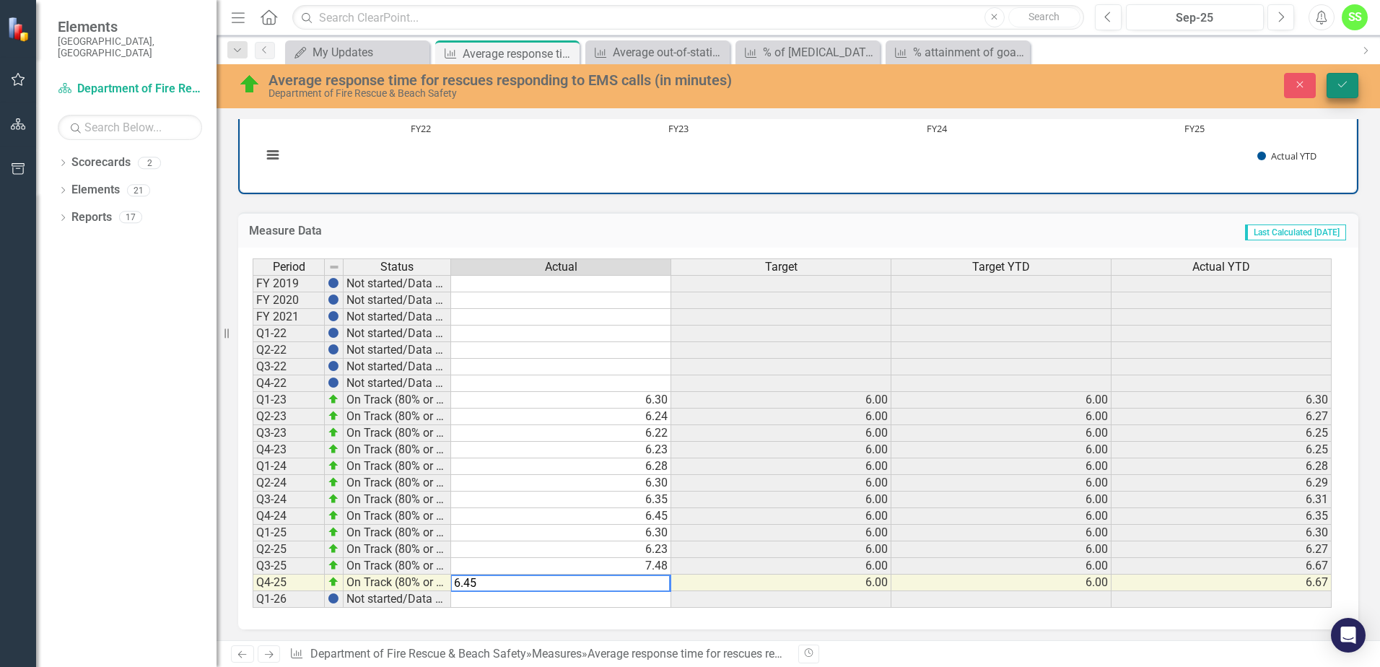
type textarea "6.45"
click at [1340, 77] on button "Save" at bounding box center [1343, 85] width 32 height 25
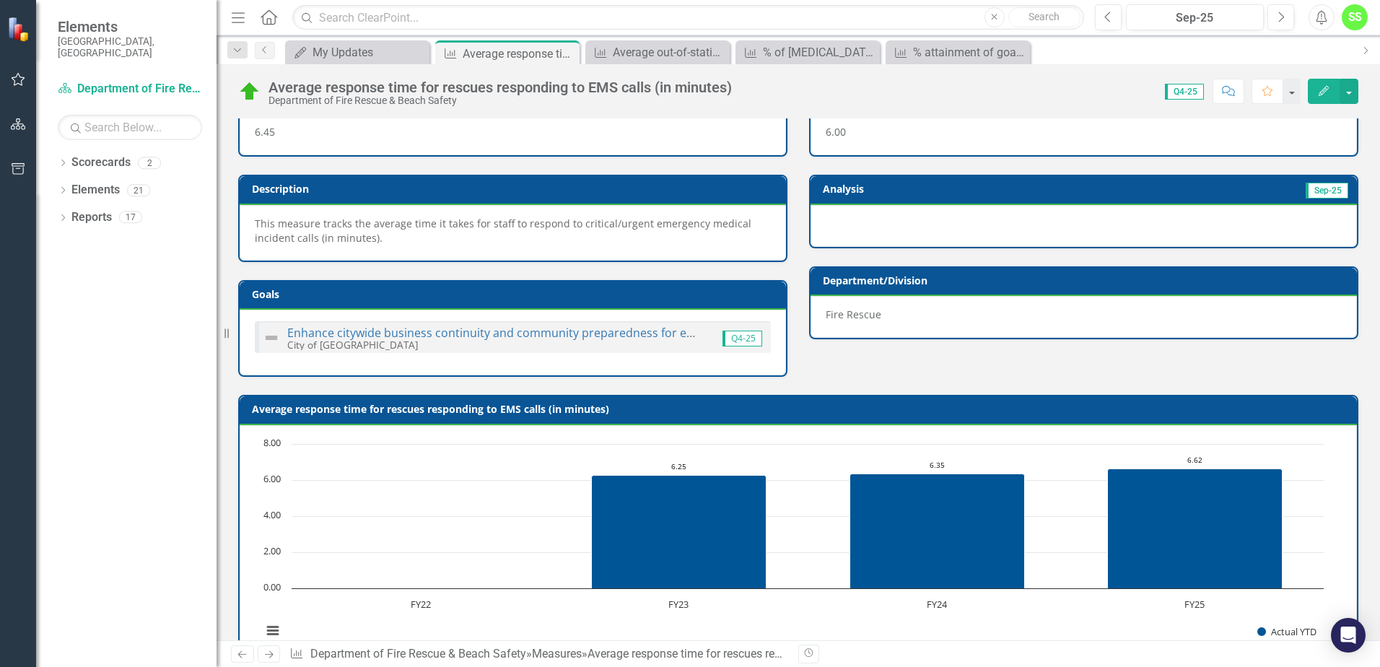
scroll to position [0, 0]
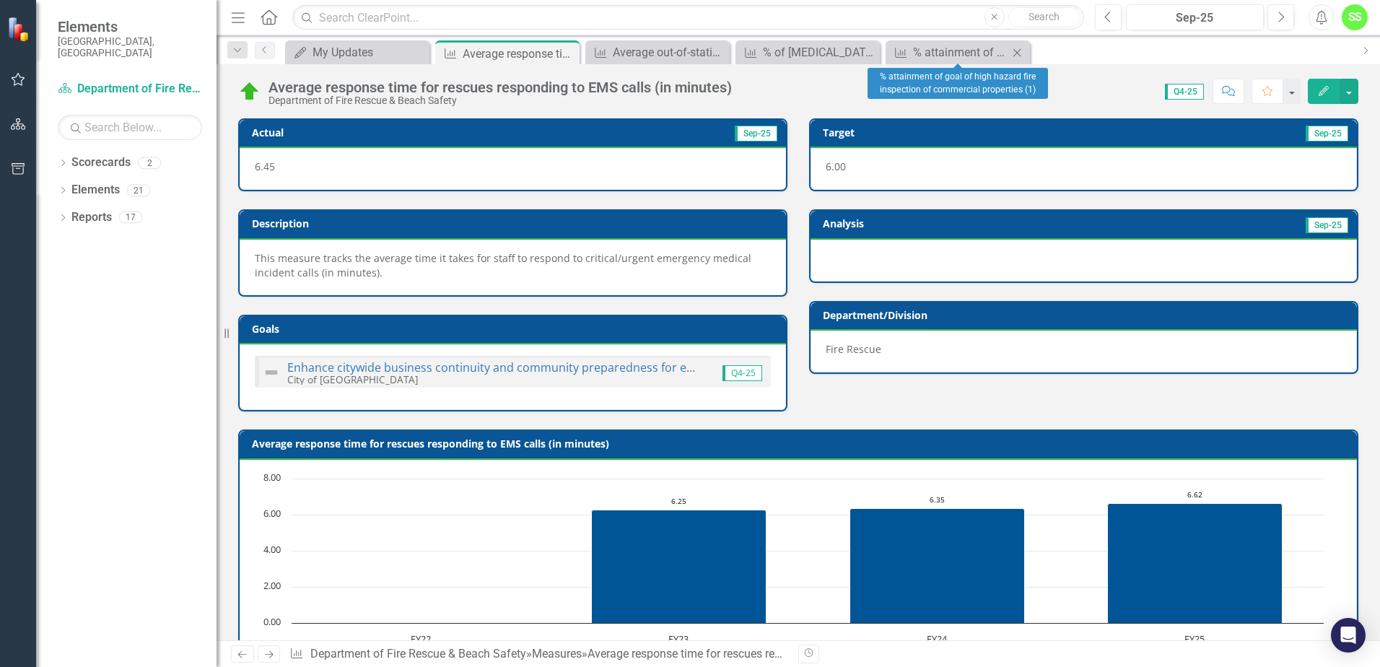
click at [1019, 51] on icon "Close" at bounding box center [1017, 53] width 14 height 12
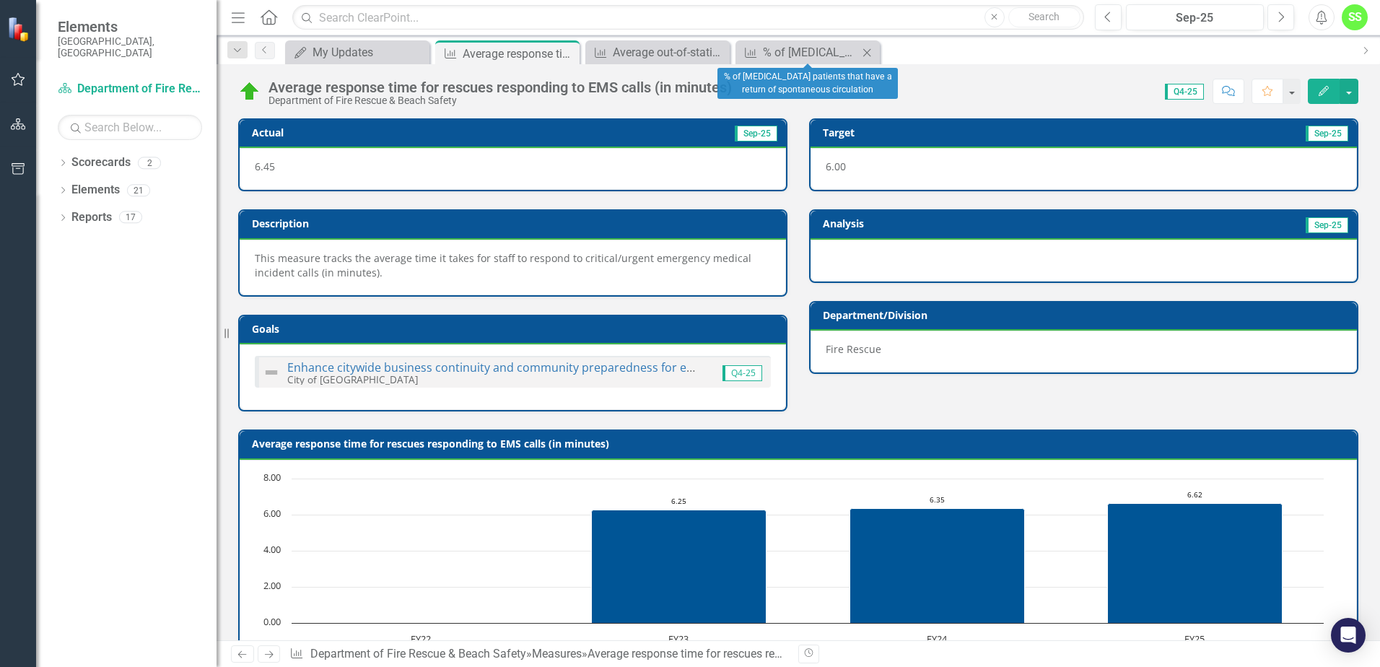
click at [872, 54] on icon "Close" at bounding box center [867, 53] width 14 height 12
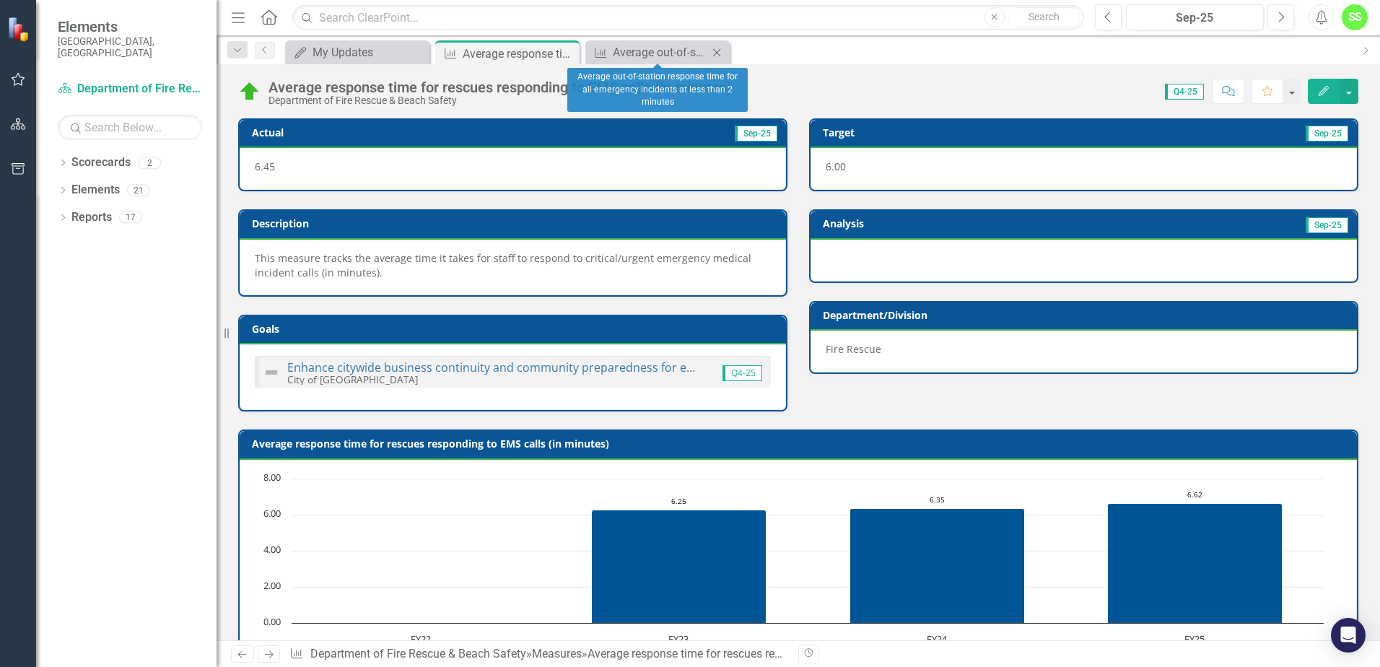
click at [718, 53] on icon at bounding box center [717, 52] width 8 height 8
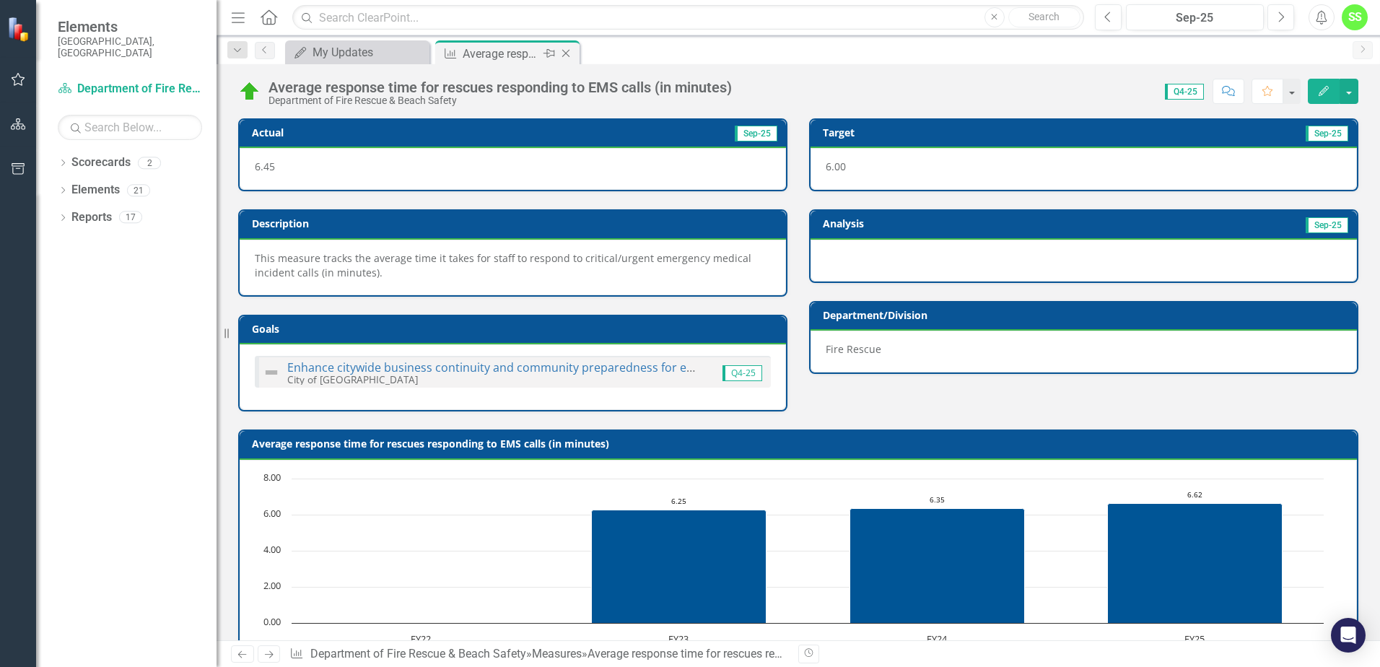
click at [567, 53] on icon at bounding box center [566, 54] width 8 height 8
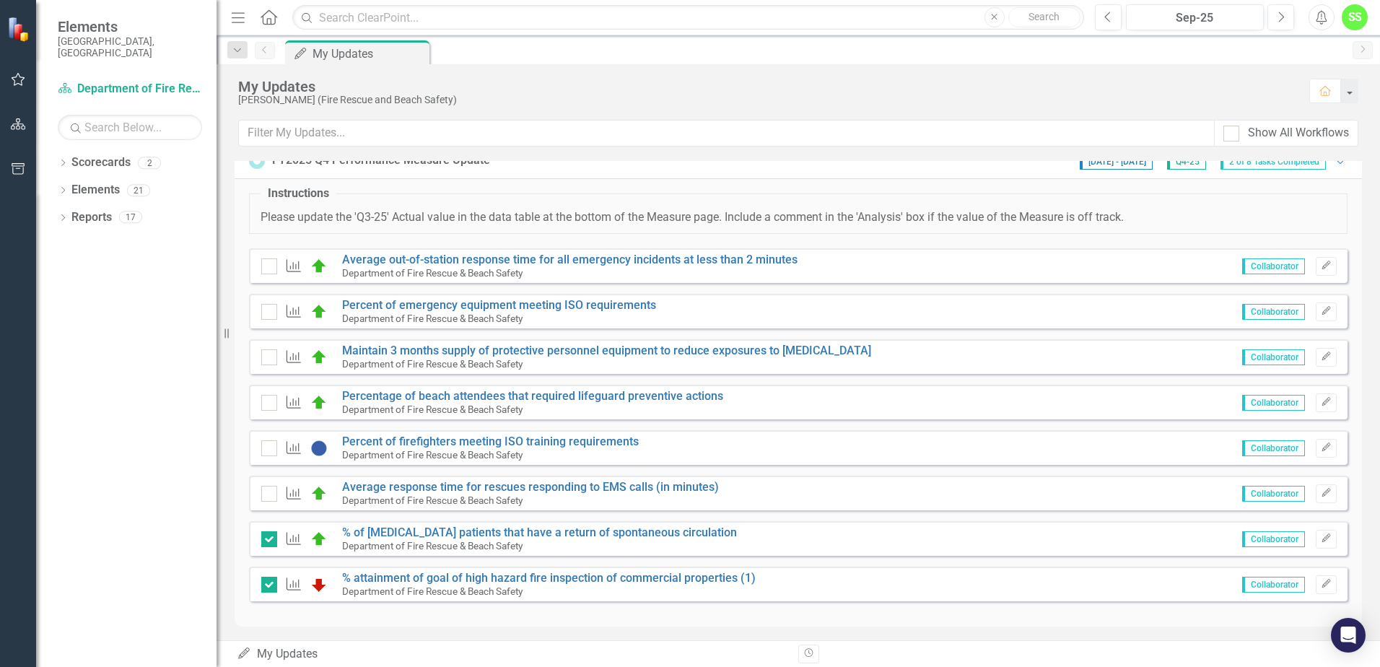
scroll to position [22, 0]
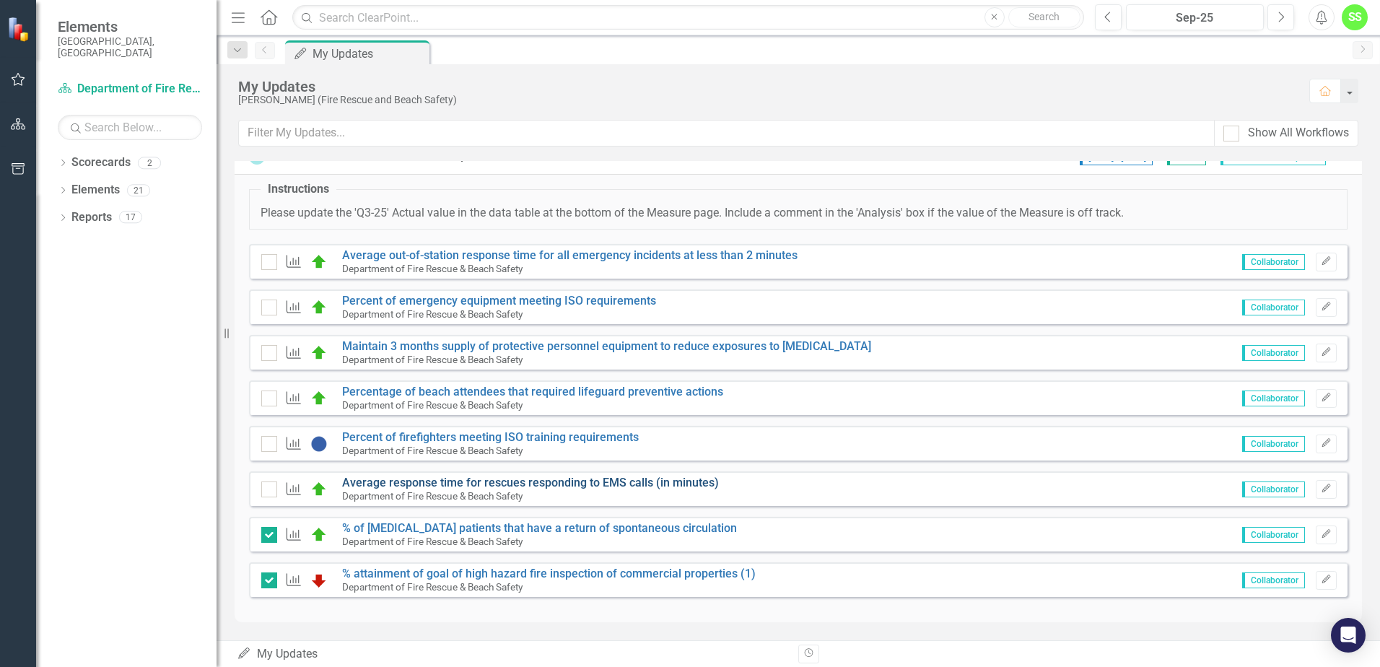
click at [390, 483] on link "Average response time for rescues responding to EMS calls (in minutes)" at bounding box center [530, 483] width 377 height 14
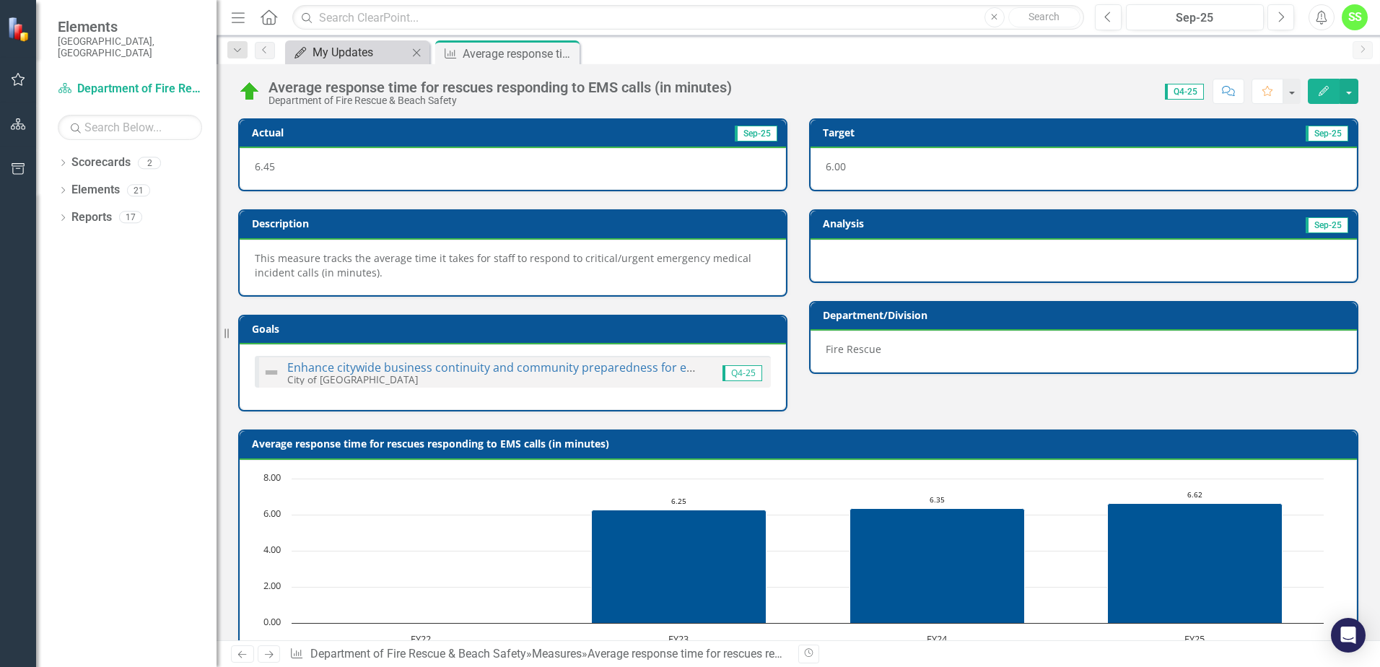
click at [371, 50] on div "My Updates" at bounding box center [360, 52] width 95 height 18
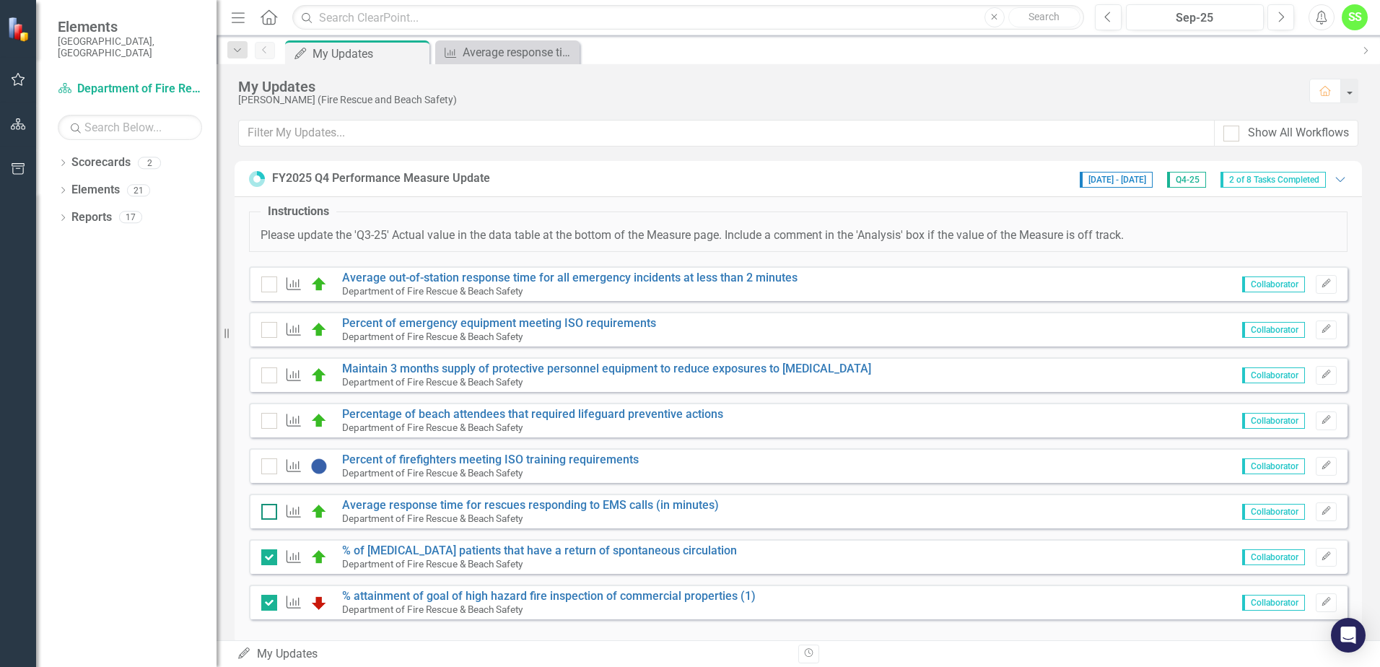
click at [272, 513] on div at bounding box center [269, 512] width 16 height 16
click at [271, 513] on input "checkbox" at bounding box center [265, 508] width 9 height 9
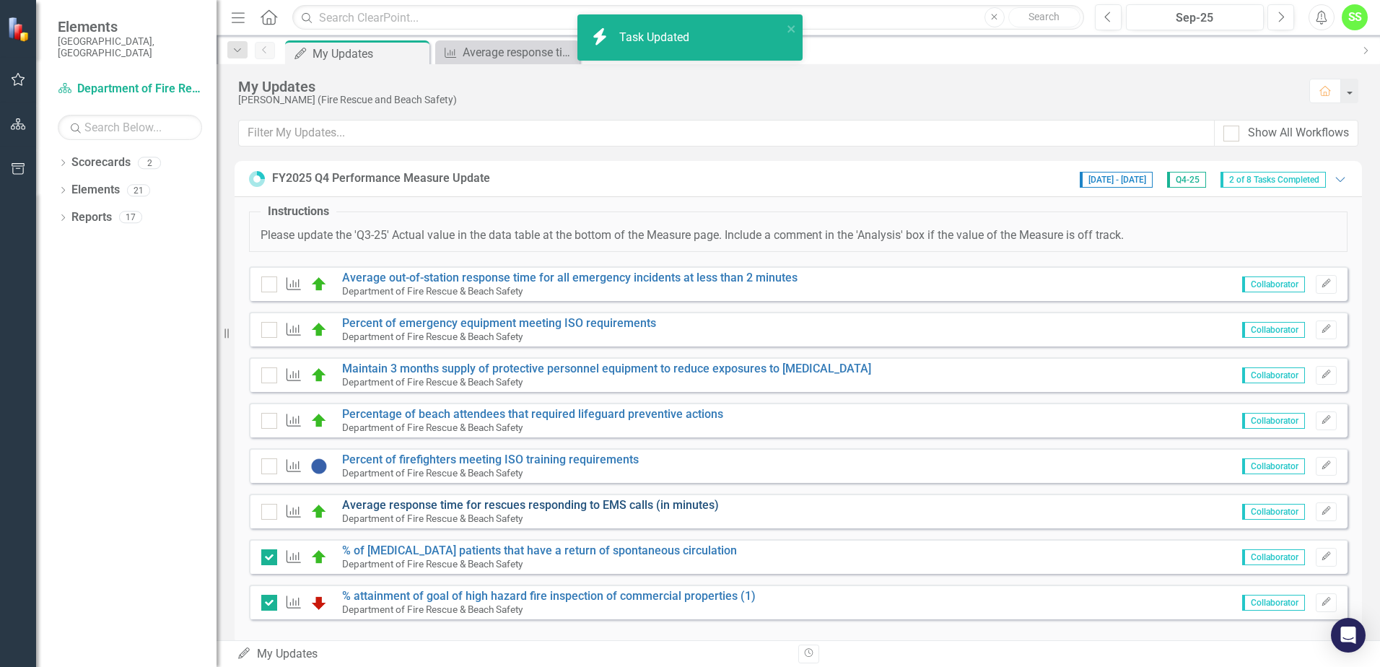
checkbox input "true"
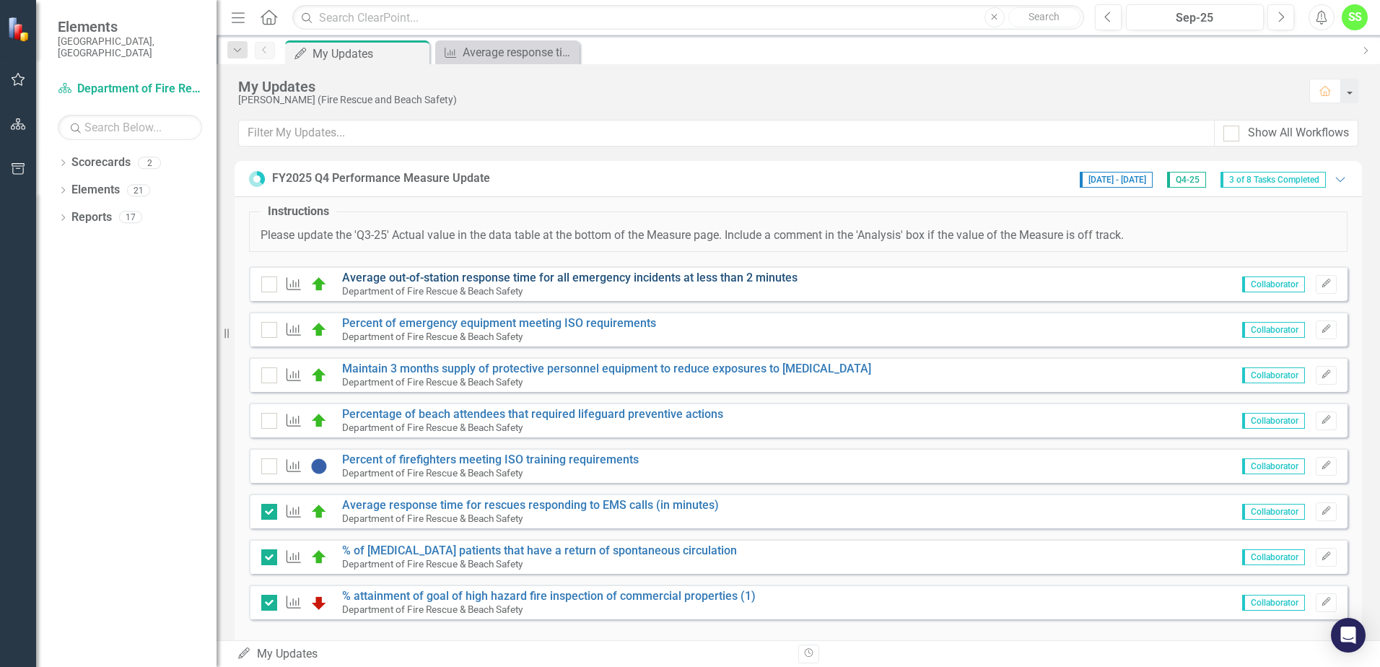
click at [388, 274] on link "Average out-of-station response time for all emergency incidents at less than 2…" at bounding box center [569, 278] width 455 height 14
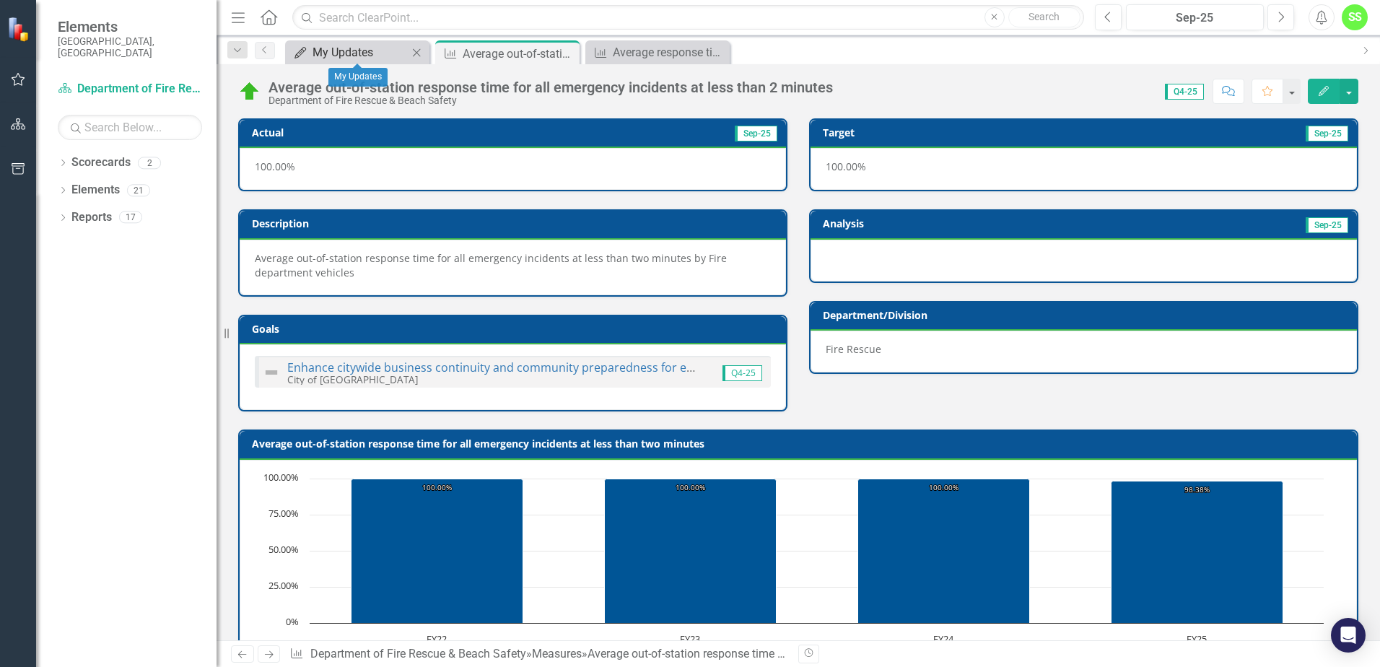
click at [375, 47] on div "My Updates" at bounding box center [360, 52] width 95 height 18
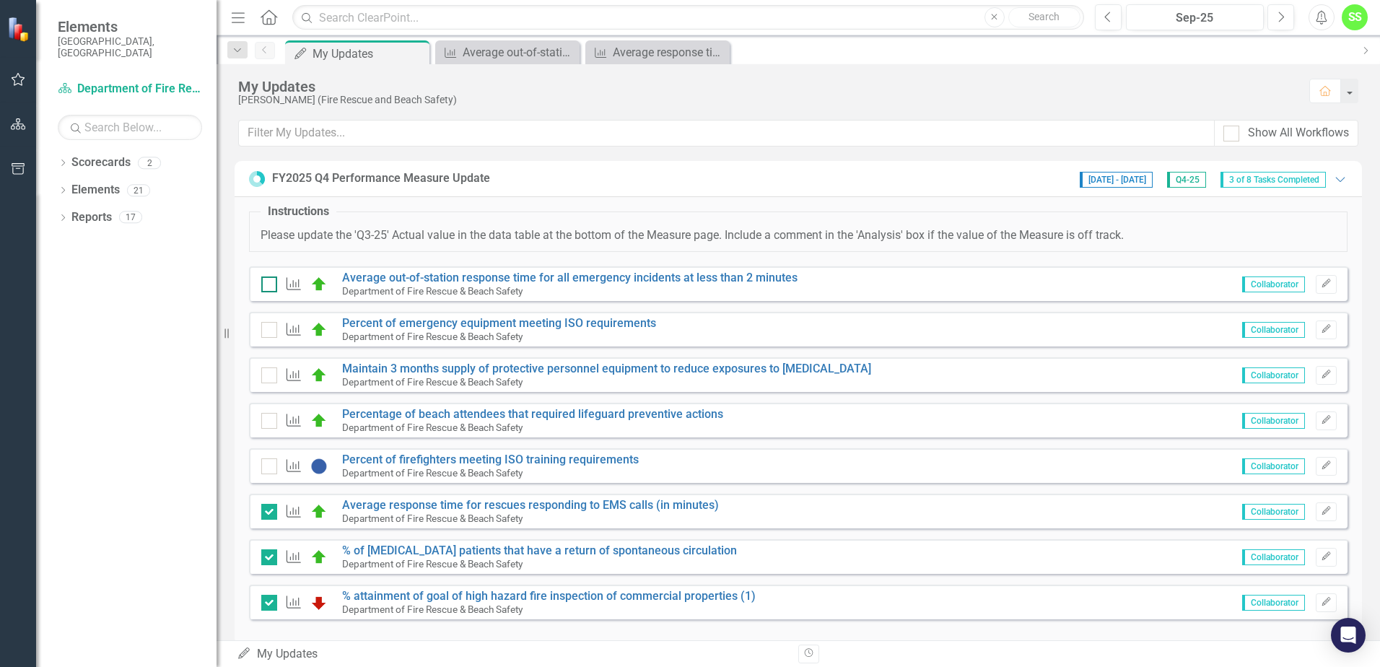
click at [269, 282] on input "checkbox" at bounding box center [265, 280] width 9 height 9
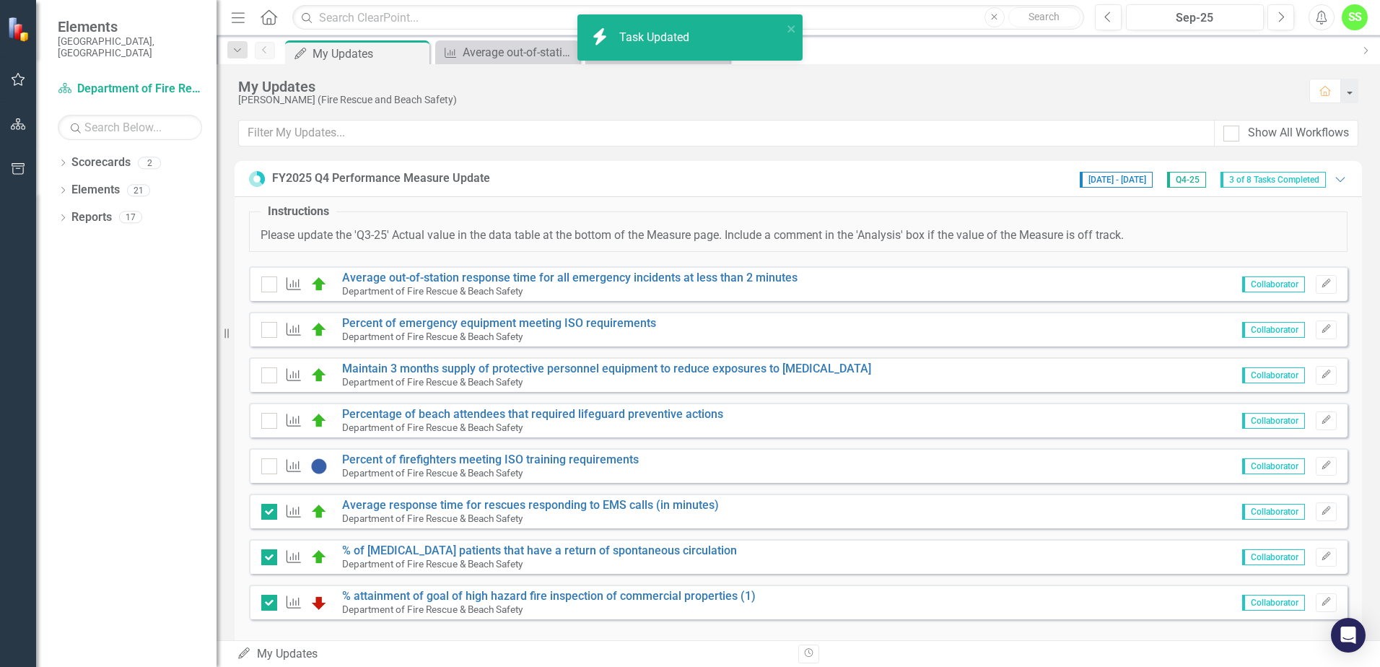
checkbox input "true"
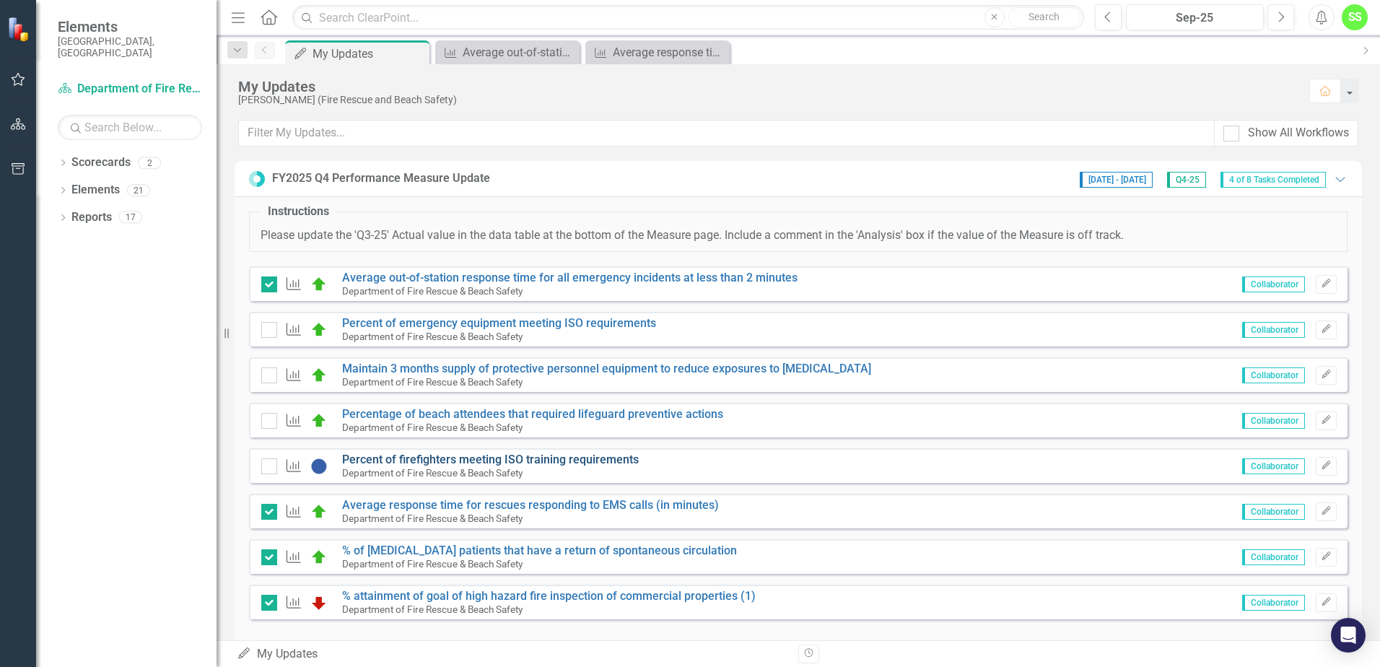
click at [411, 457] on link "Percent of firefighters meeting ISO training requirements" at bounding box center [490, 460] width 297 height 14
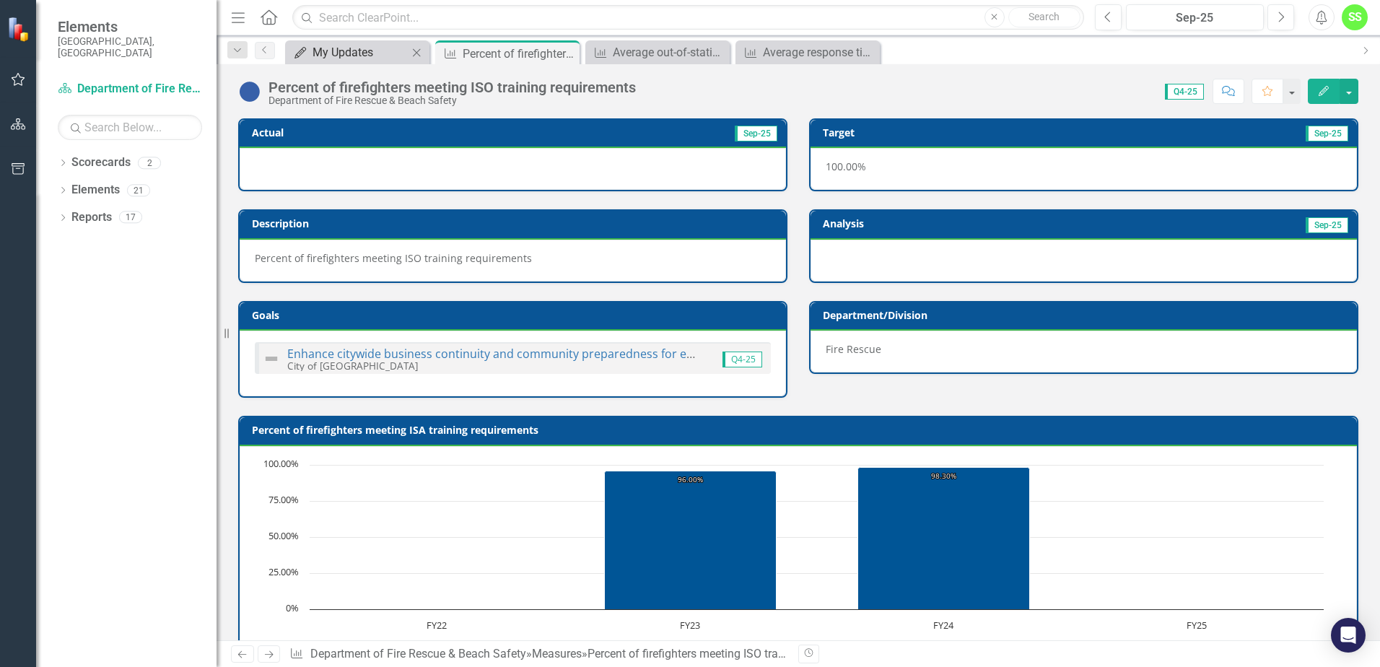
click at [336, 51] on div "My Updates" at bounding box center [360, 52] width 95 height 18
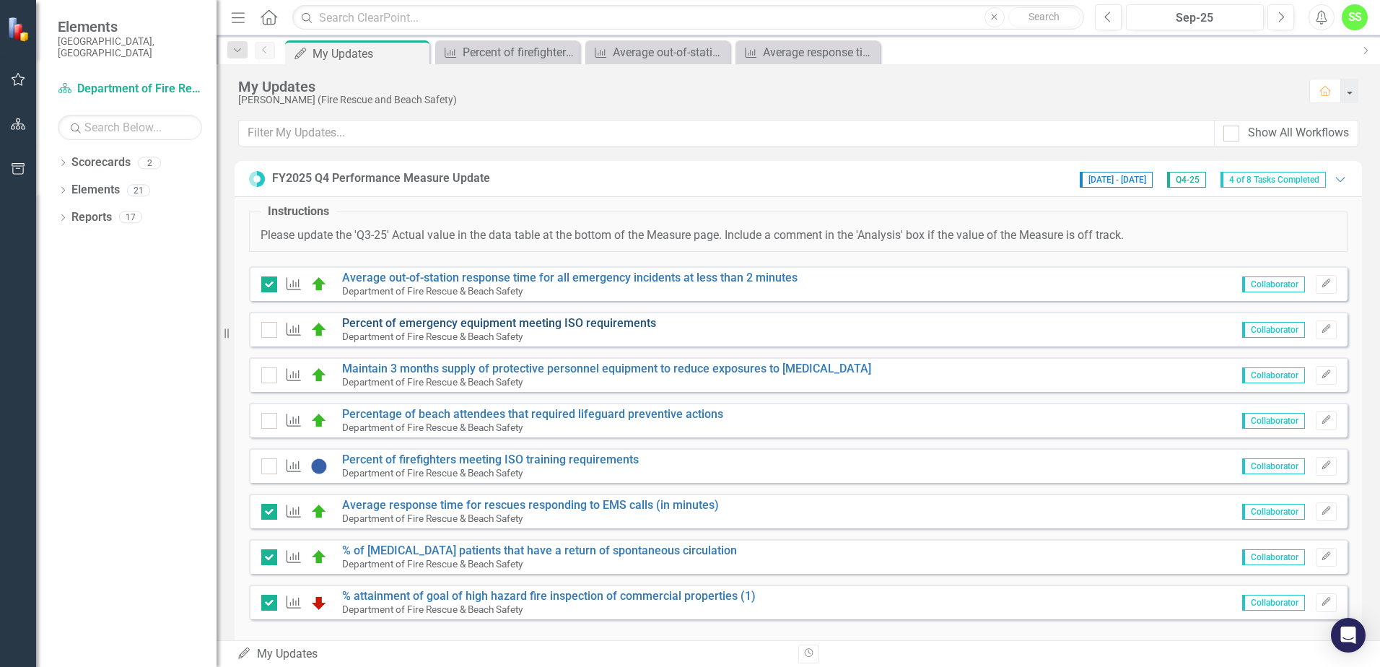
click at [408, 323] on link "Percent of emergency equipment meeting ISO requirements" at bounding box center [499, 323] width 314 height 14
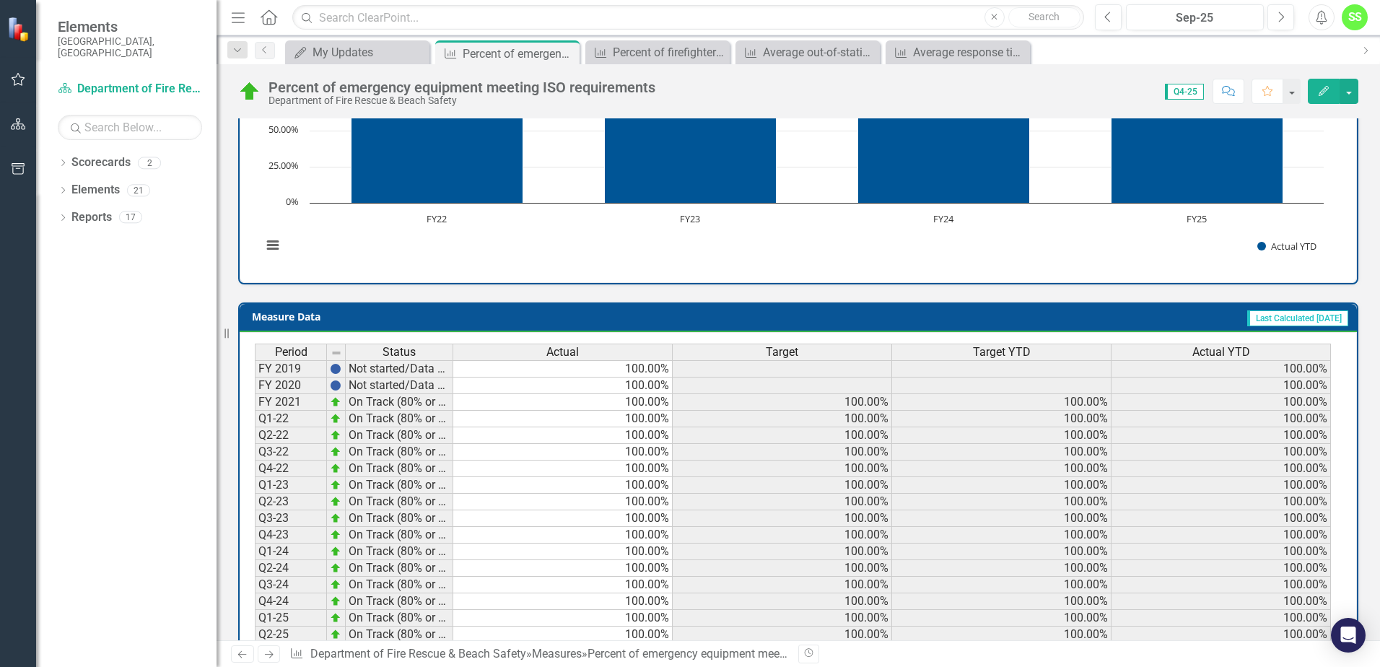
scroll to position [526, 0]
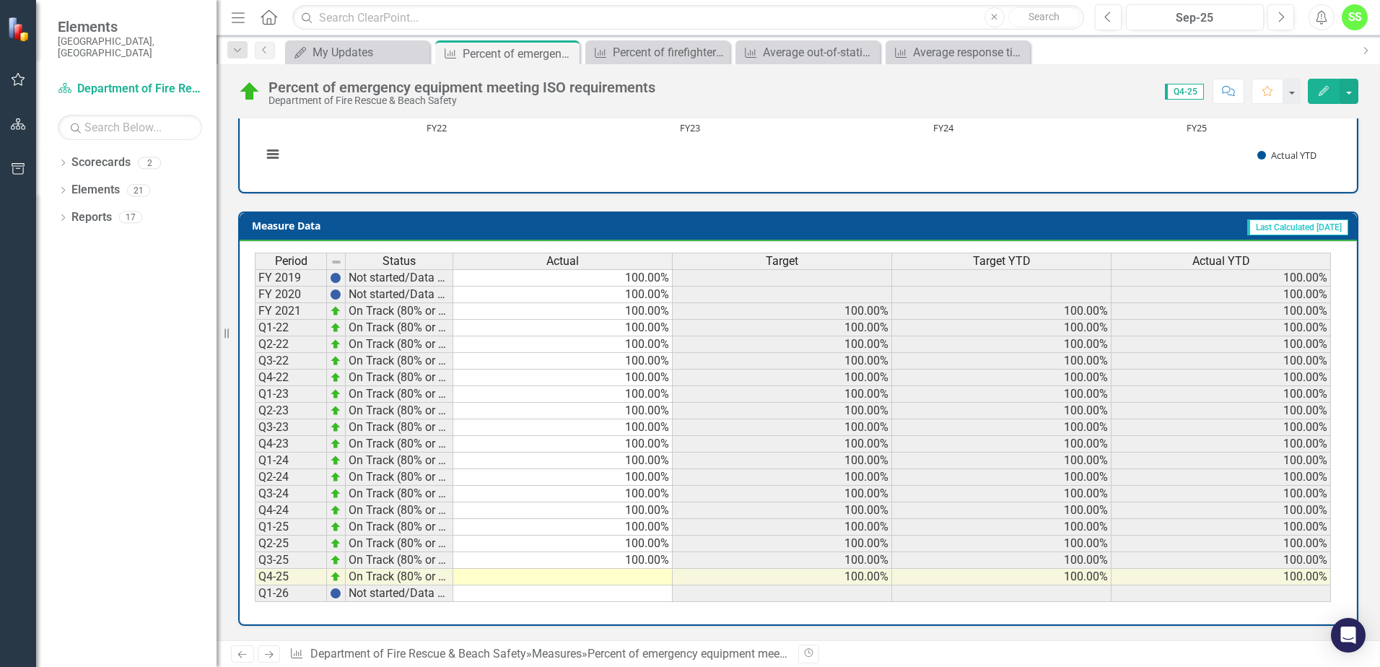
click at [255, 568] on div "Period Status Actual Target Target YTD Actual YTD FY 2019 Not started/Data not …" at bounding box center [255, 427] width 0 height 349
click at [644, 578] on td at bounding box center [562, 577] width 219 height 17
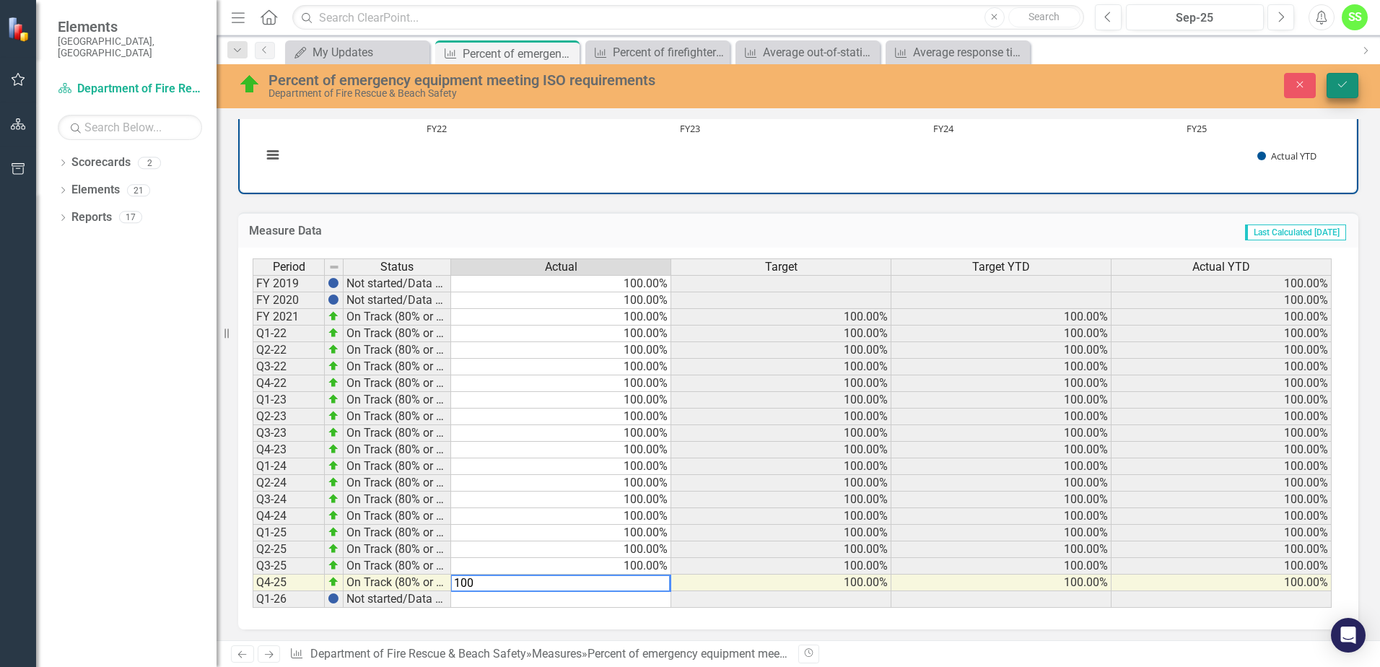
type textarea "100"
click at [1352, 84] on button "Save" at bounding box center [1343, 85] width 32 height 25
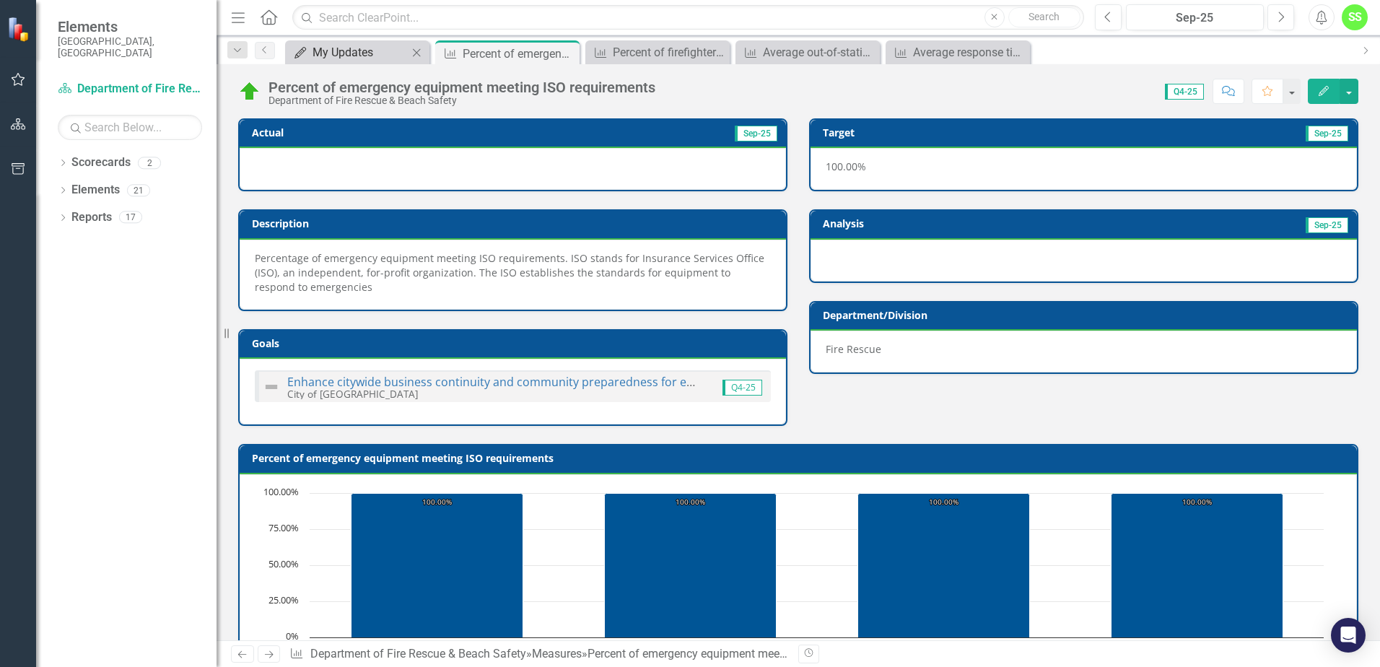
click at [362, 51] on div "My Updates" at bounding box center [360, 52] width 95 height 18
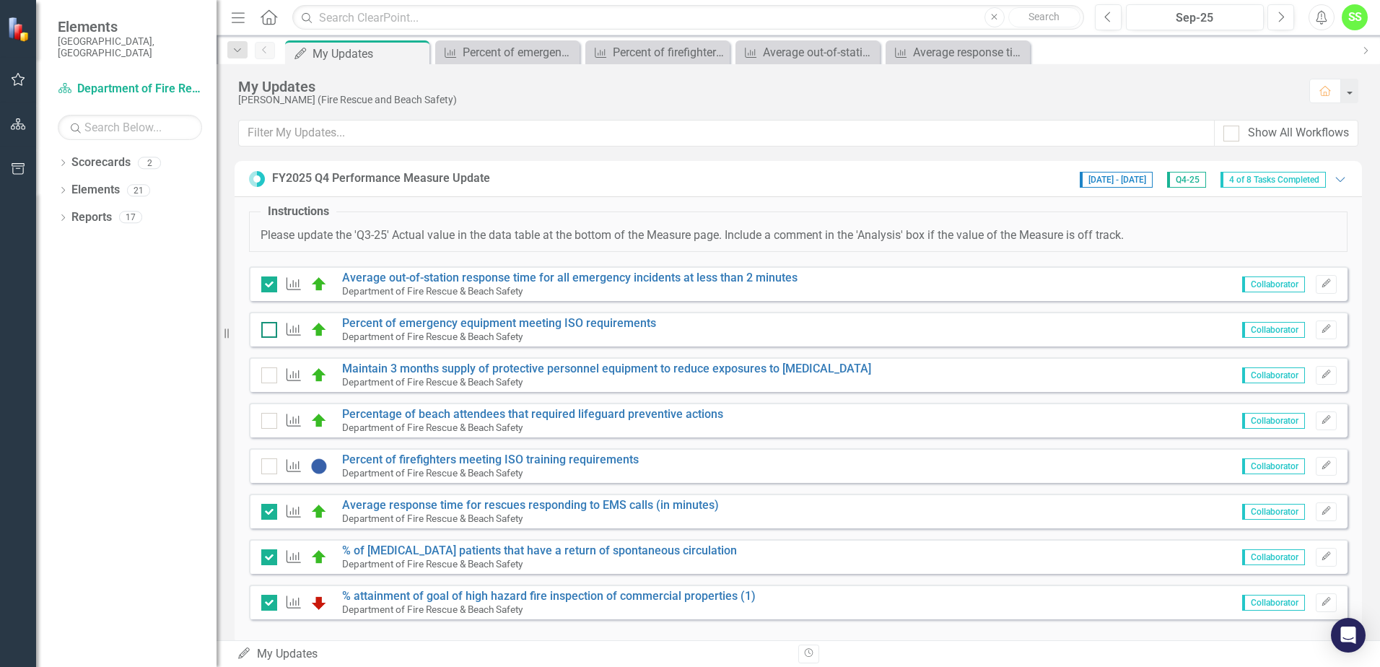
click at [266, 328] on input "checkbox" at bounding box center [265, 326] width 9 height 9
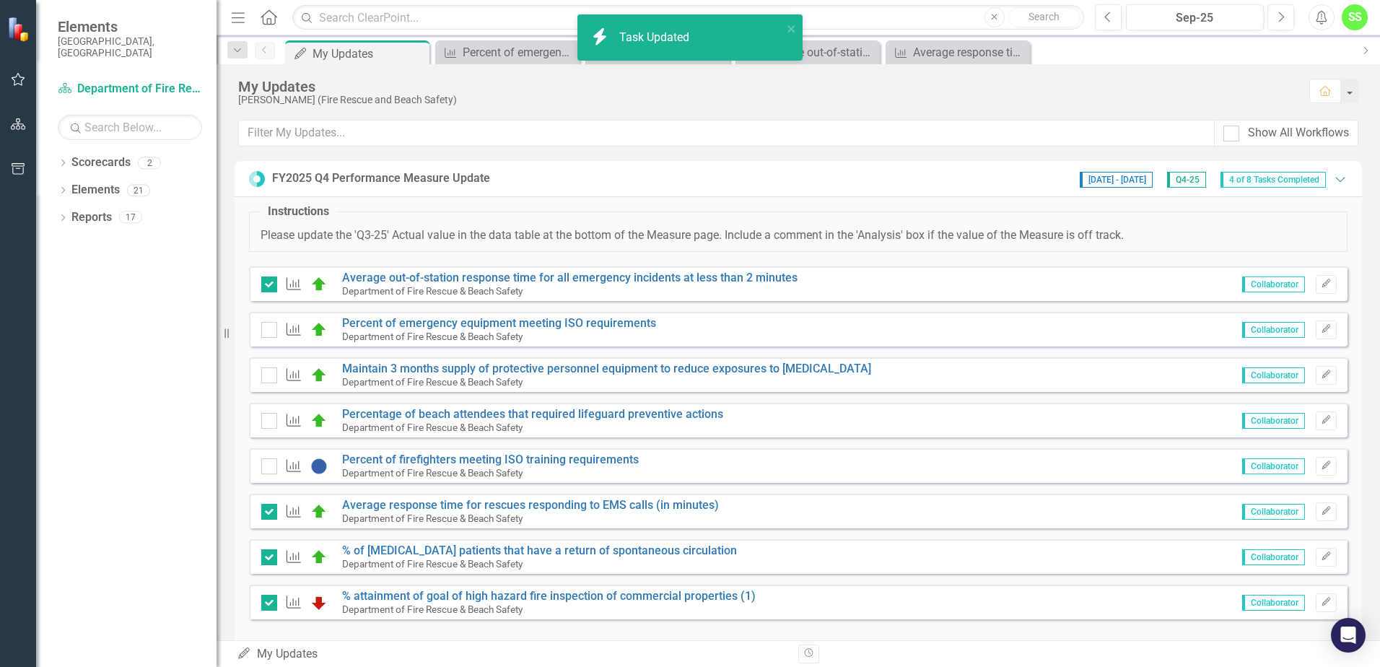
checkbox input "true"
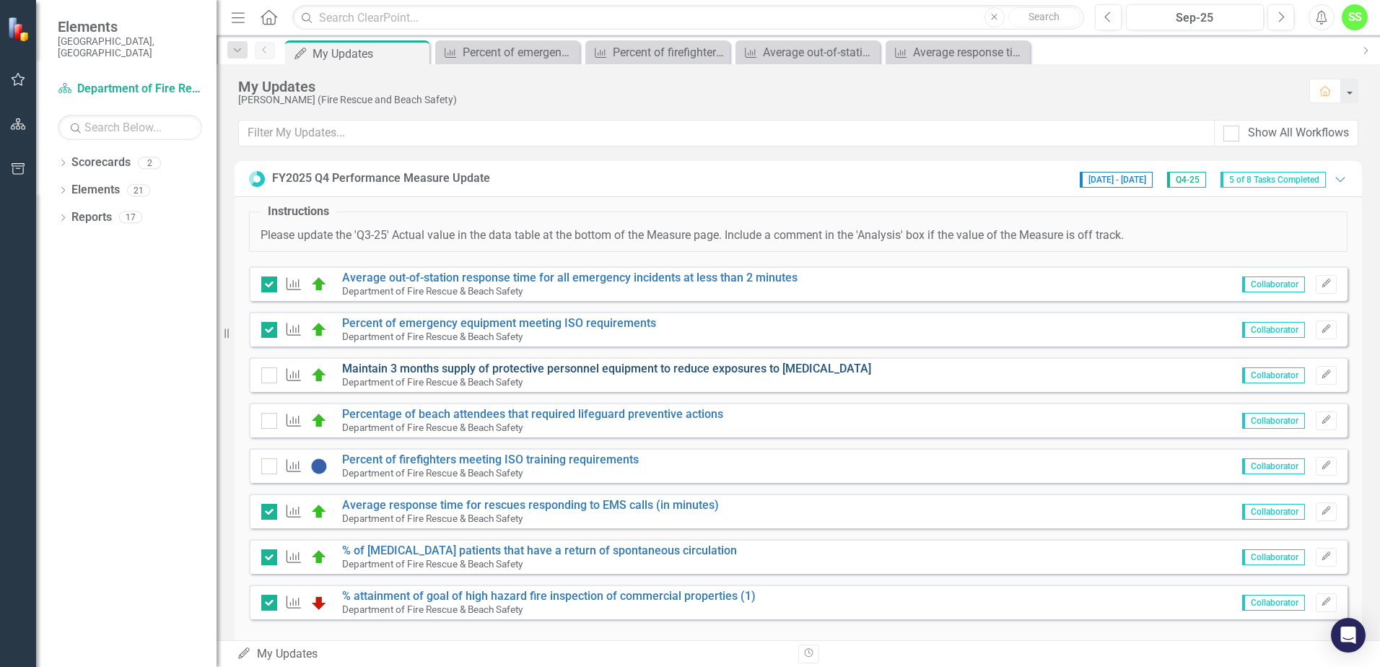
click at [388, 366] on link "Maintain 3 months supply of protective personnel equipment to reduce exposures …" at bounding box center [606, 369] width 529 height 14
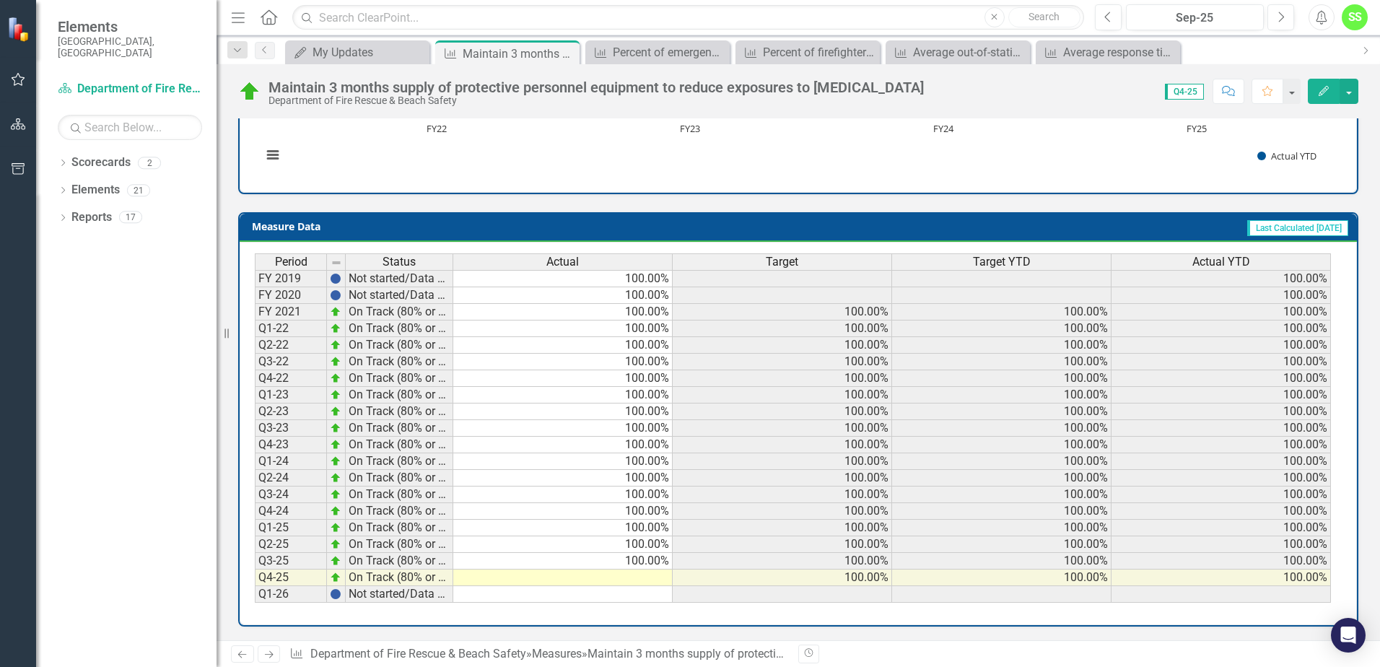
scroll to position [511, 0]
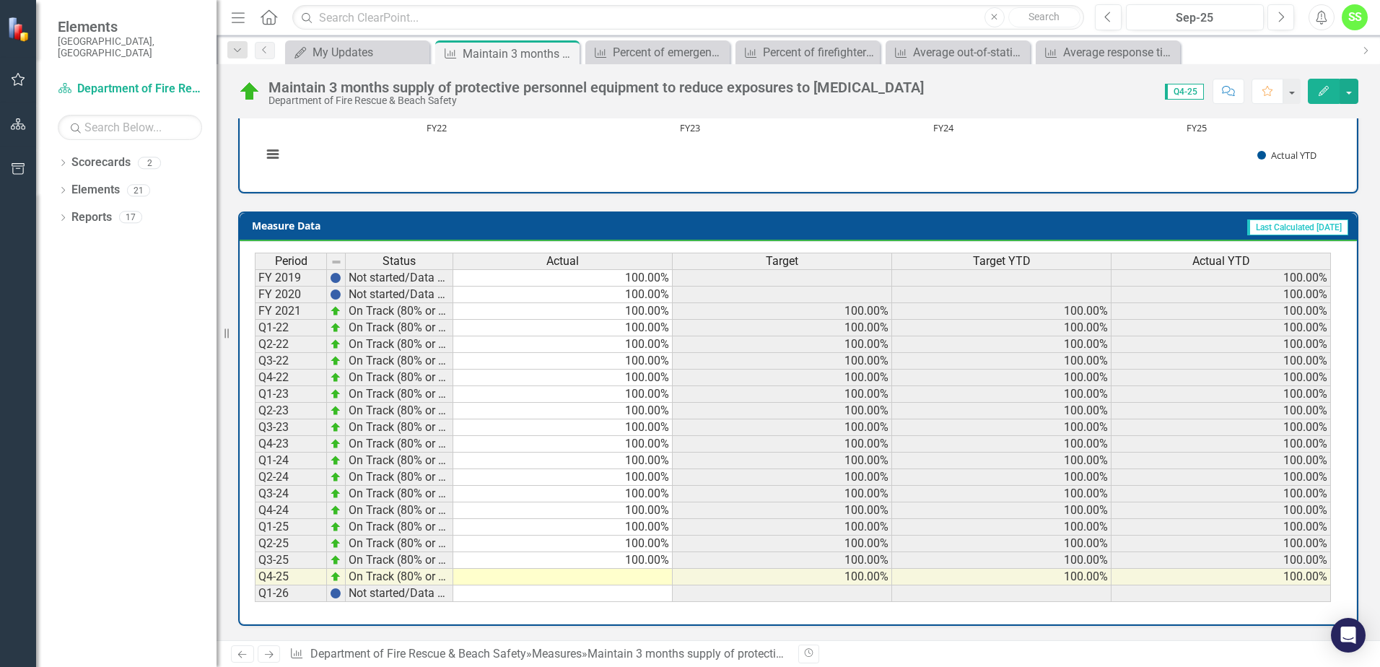
click at [650, 575] on td at bounding box center [562, 577] width 219 height 17
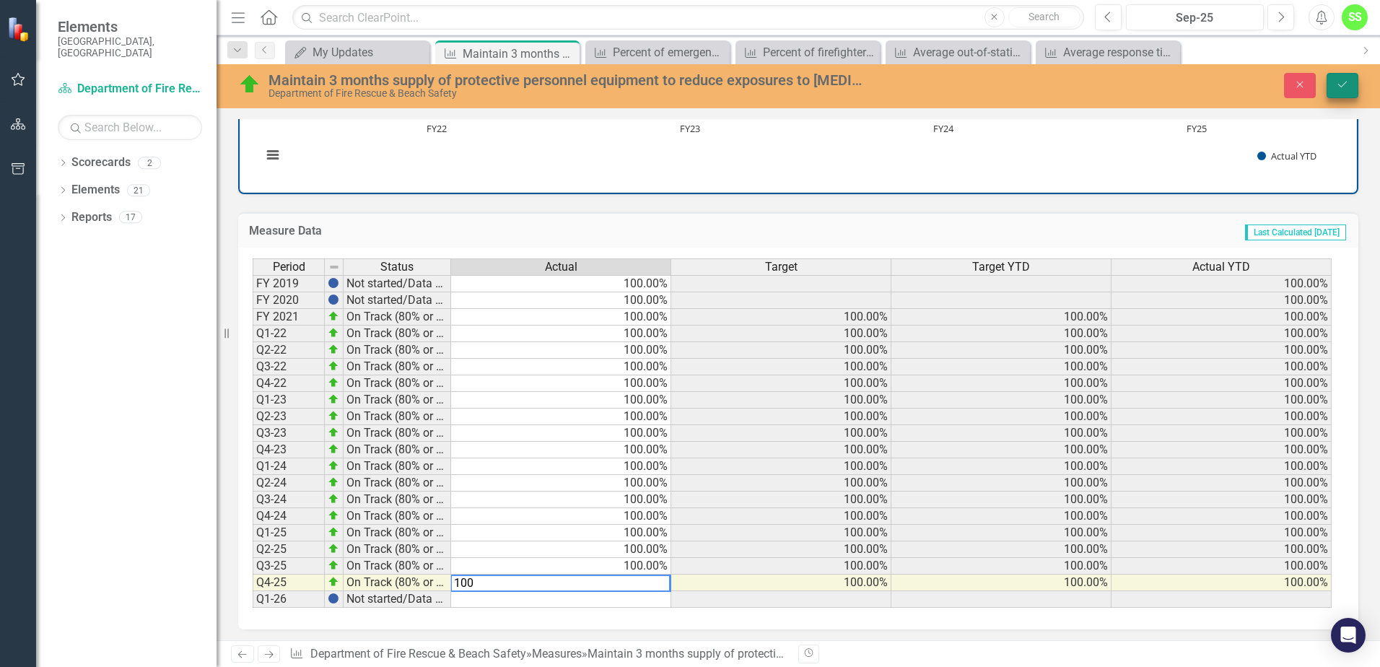
type textarea "100"
drag, startPoint x: 1340, startPoint y: 78, endPoint x: 1300, endPoint y: 123, distance: 60.3
click at [1340, 78] on button "Save" at bounding box center [1343, 85] width 32 height 25
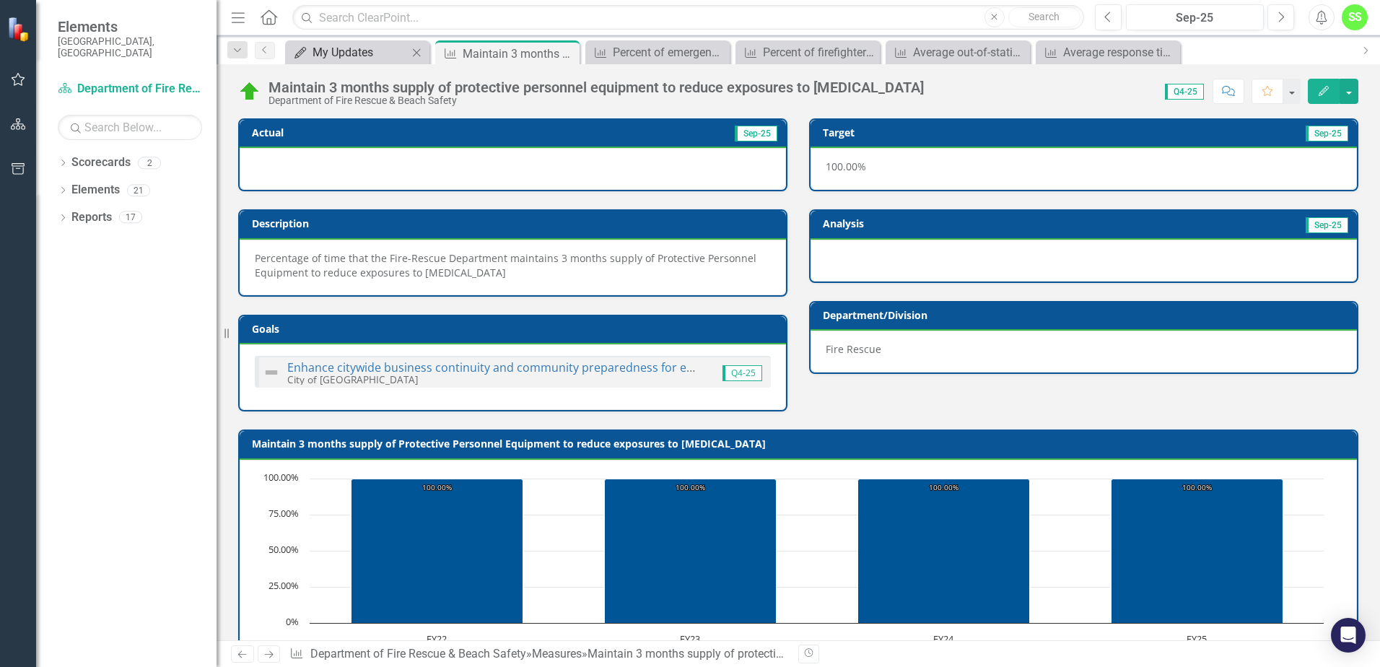
click at [355, 56] on div "My Updates" at bounding box center [360, 52] width 95 height 18
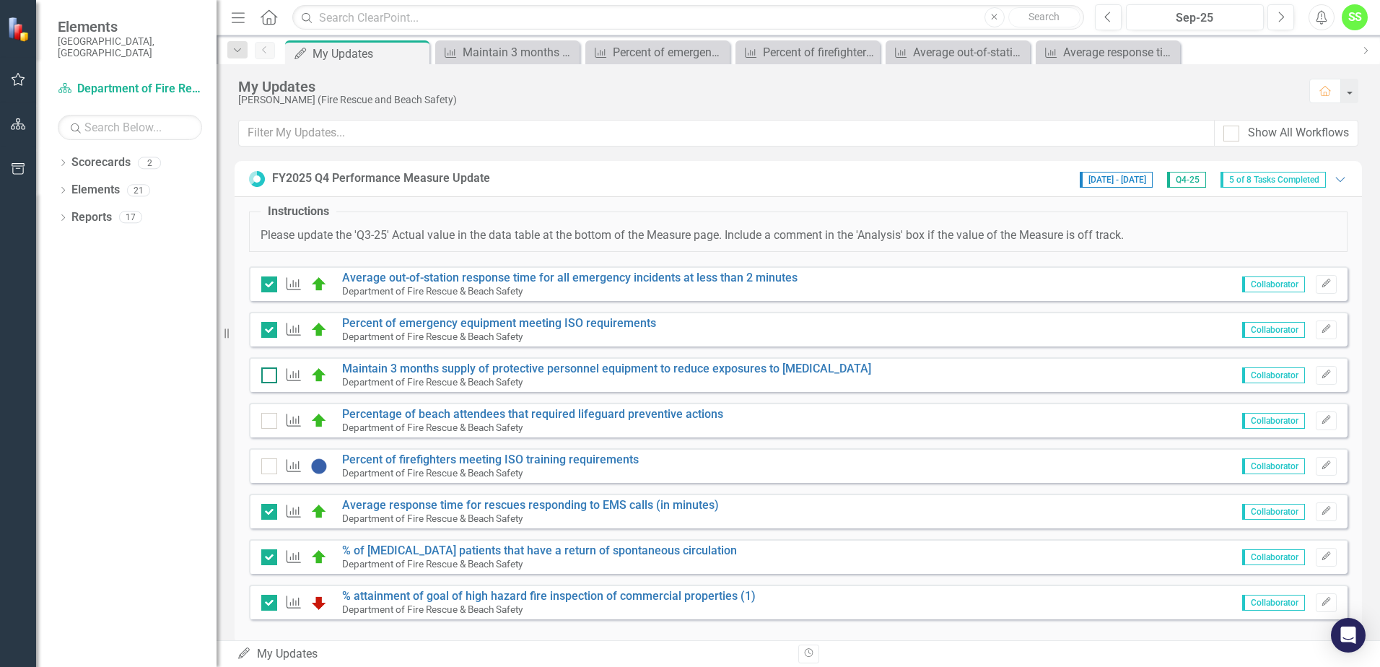
click at [269, 378] on div at bounding box center [269, 375] width 16 height 16
click at [269, 377] on input "checkbox" at bounding box center [265, 371] width 9 height 9
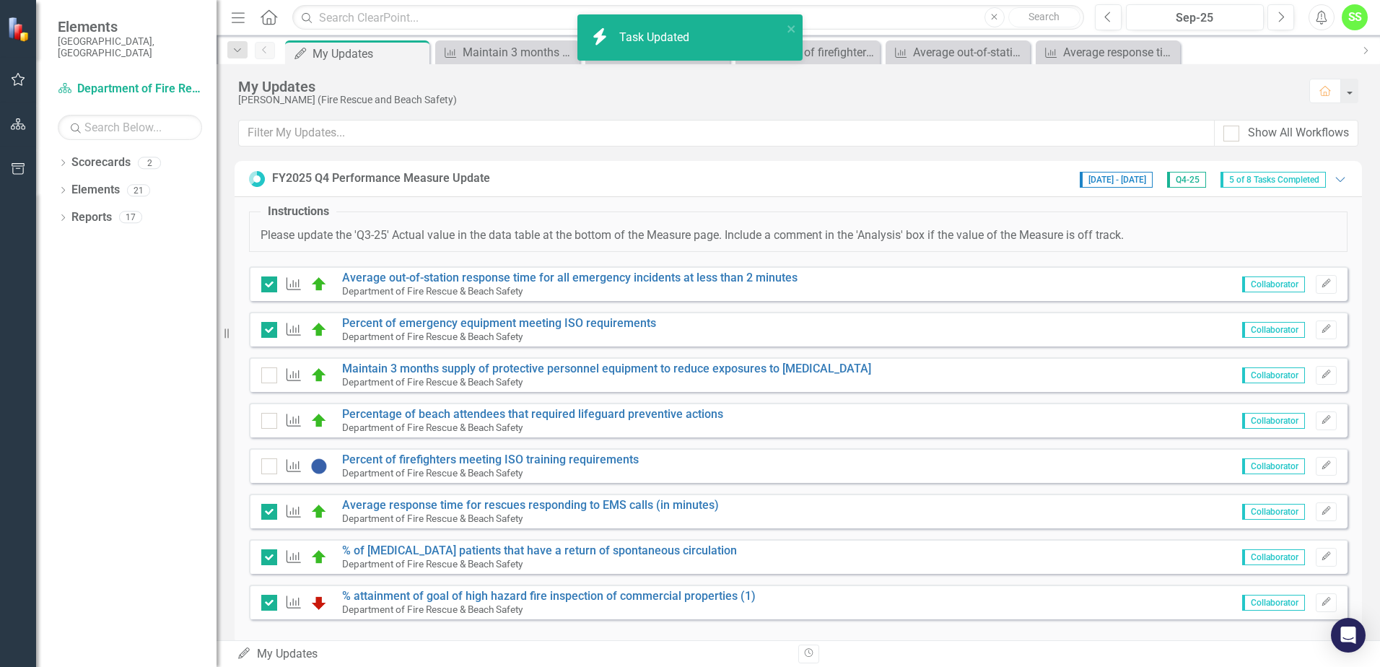
checkbox input "true"
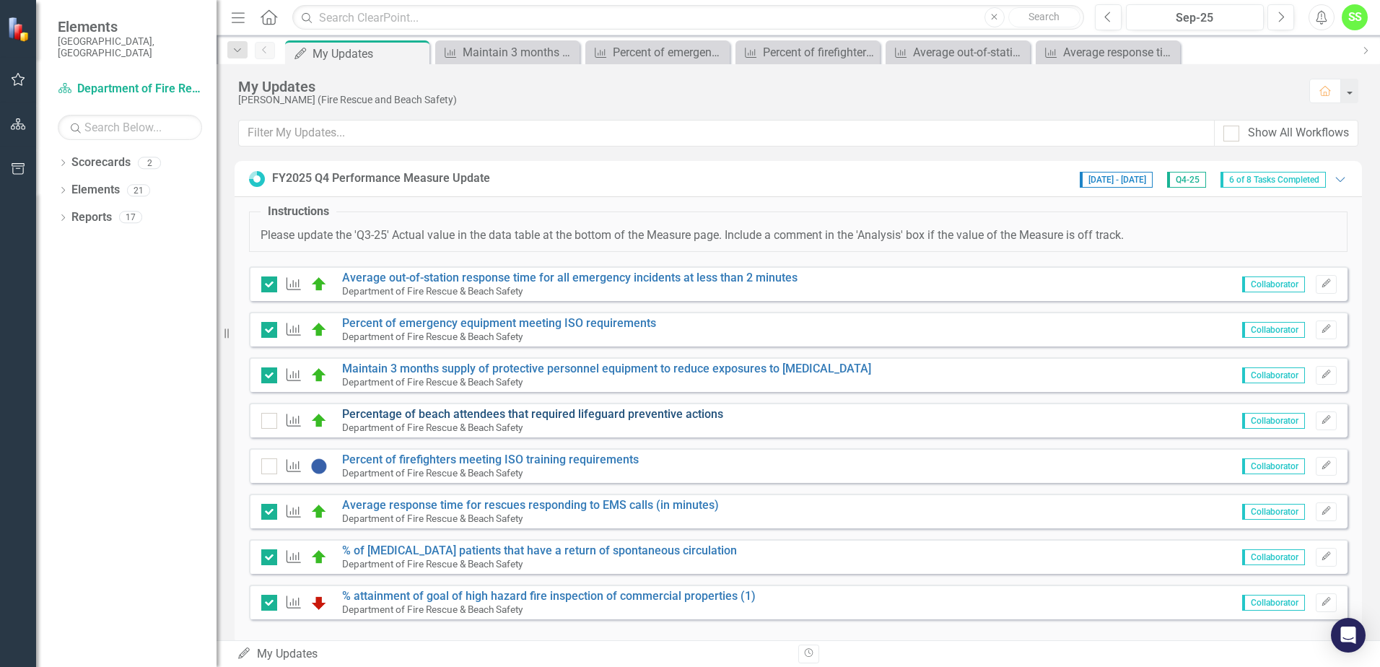
click at [554, 414] on link "Percentage of beach attendees that required lifeguard preventive actions" at bounding box center [532, 414] width 381 height 14
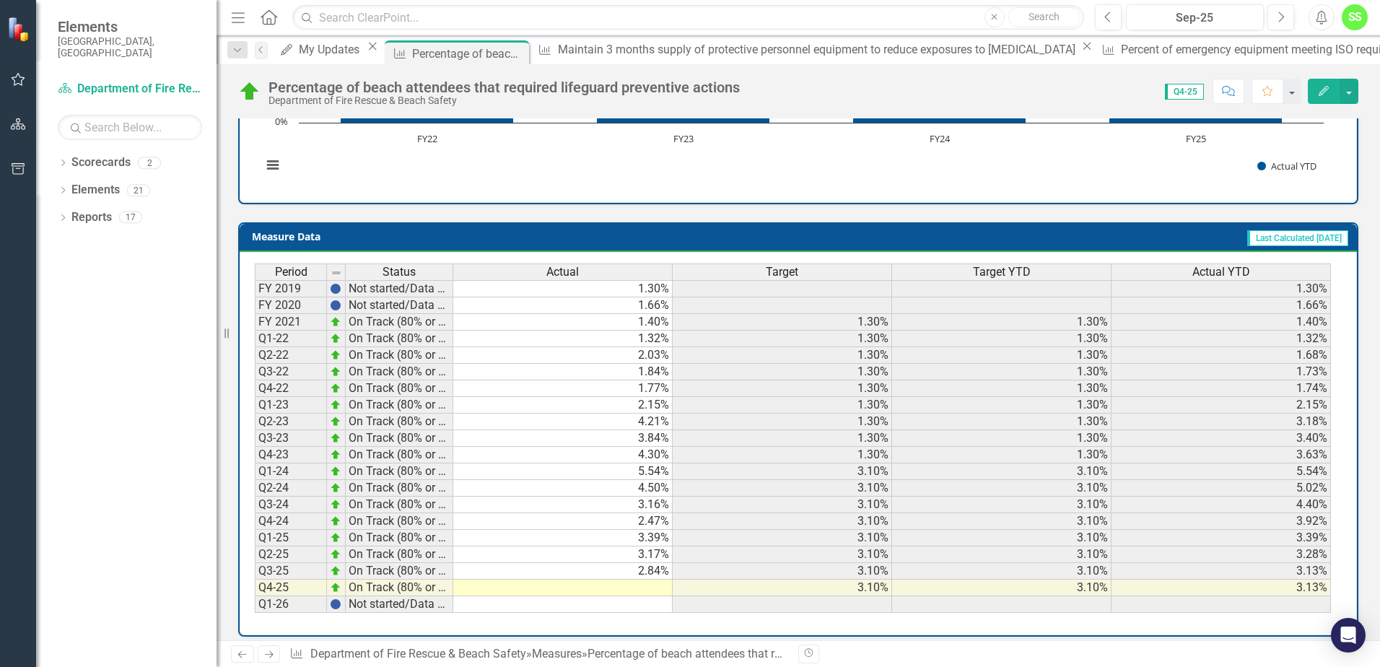
scroll to position [497, 0]
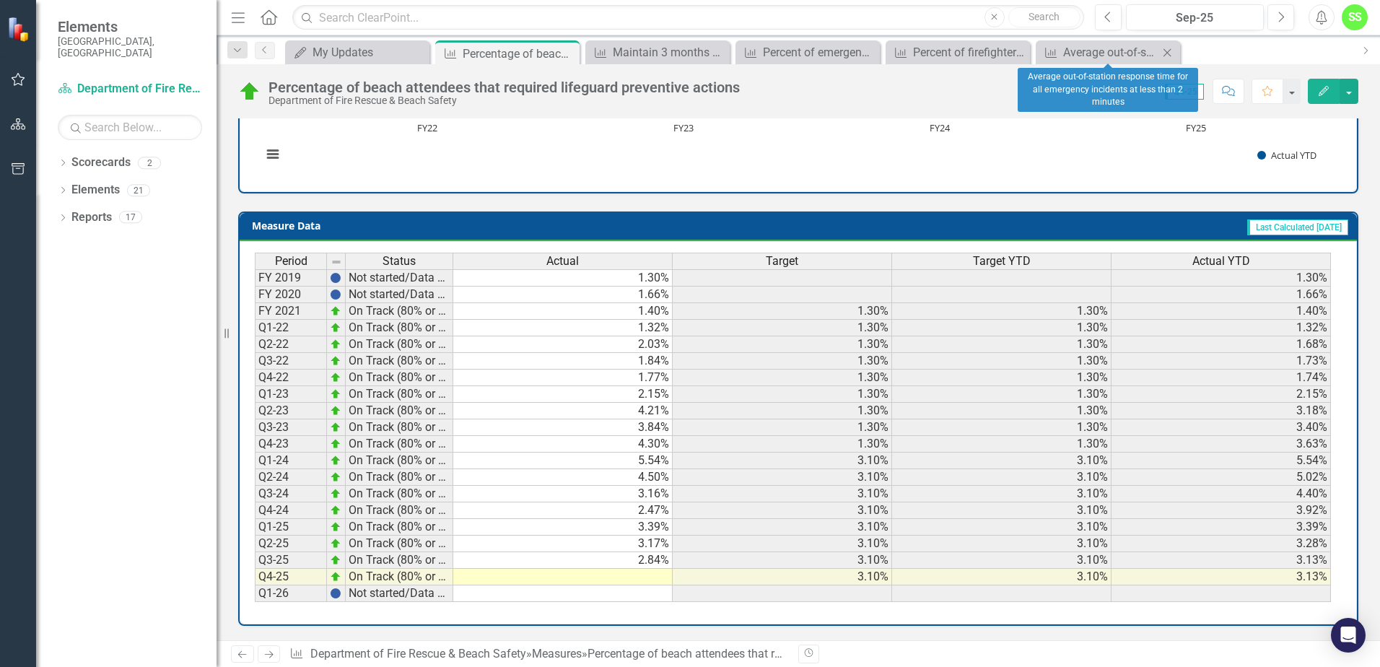
click at [1171, 51] on icon "Close" at bounding box center [1167, 53] width 14 height 12
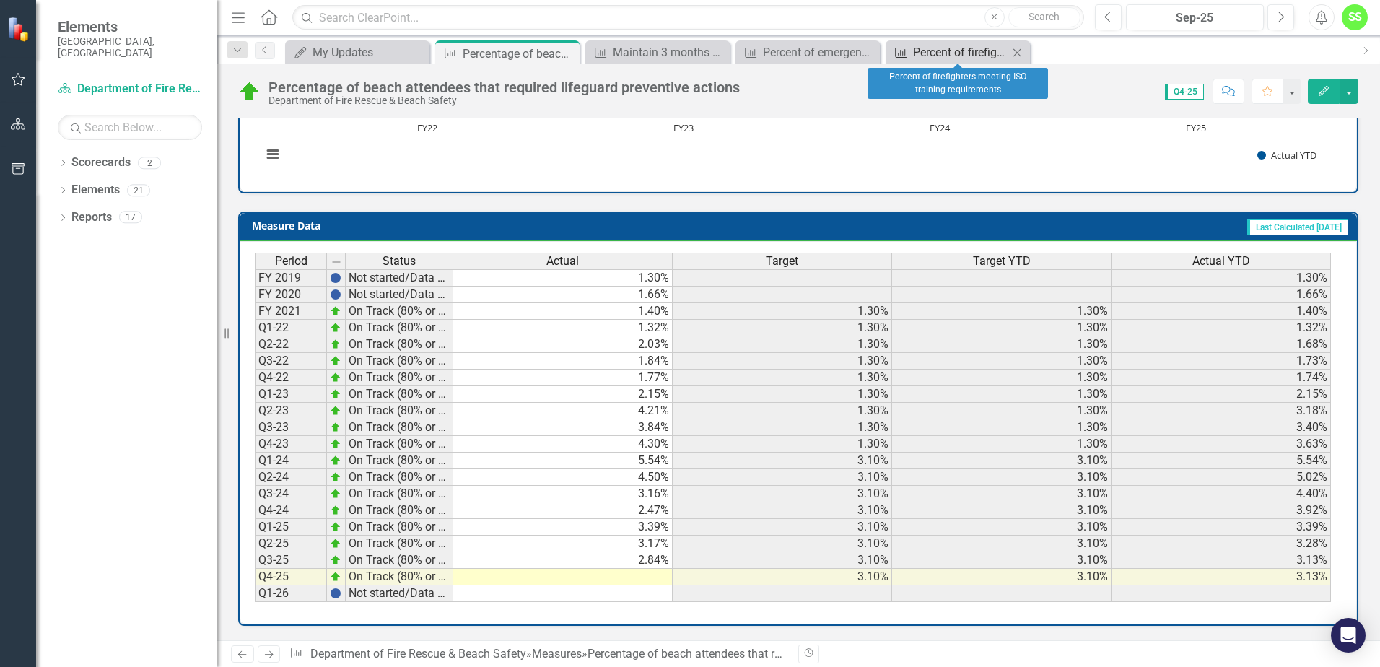
click at [967, 51] on div "Percent of firefighters meeting ISO training requirements" at bounding box center [960, 52] width 95 height 18
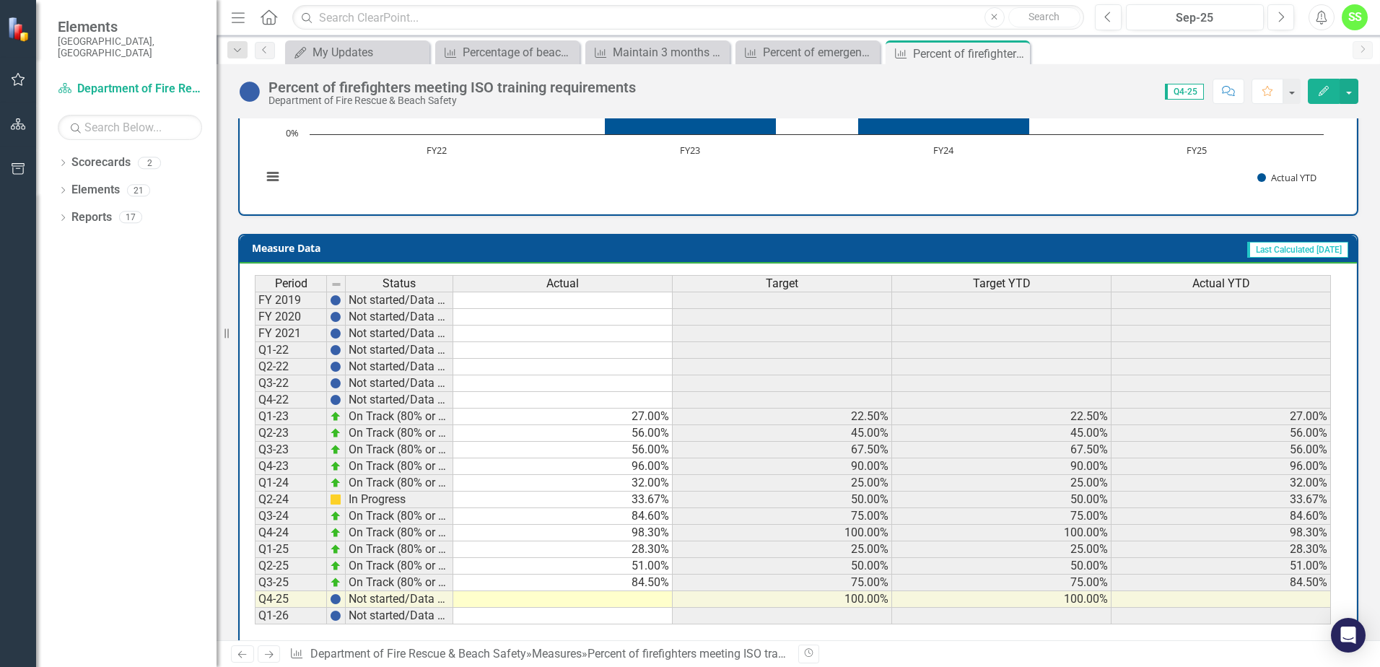
scroll to position [497, 0]
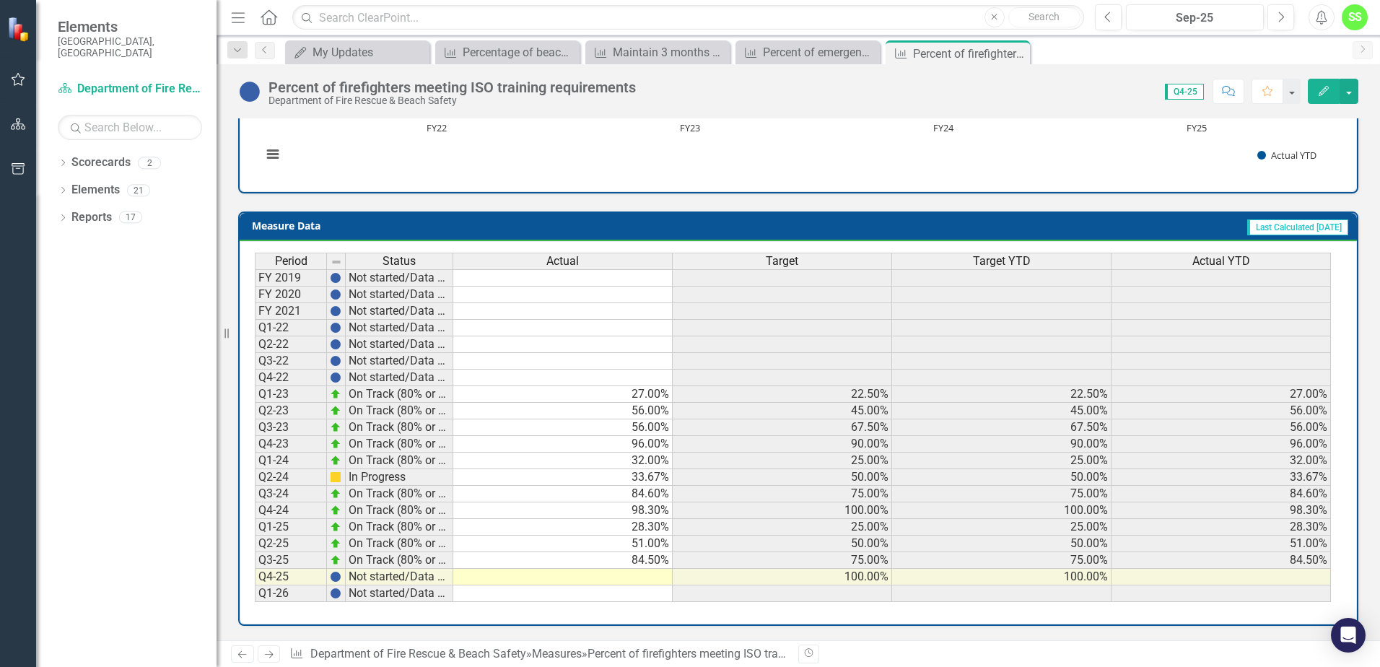
click at [648, 578] on td at bounding box center [562, 577] width 219 height 17
type textarea "84"
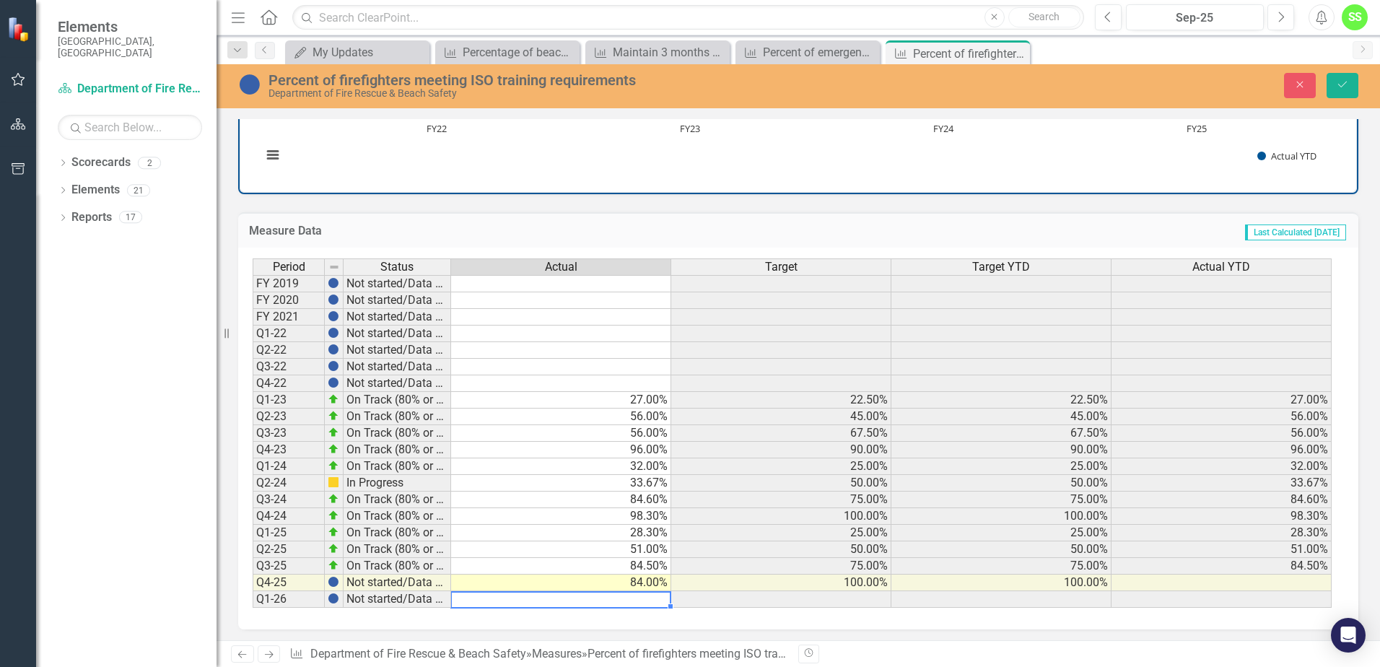
click at [622, 382] on td at bounding box center [561, 383] width 220 height 17
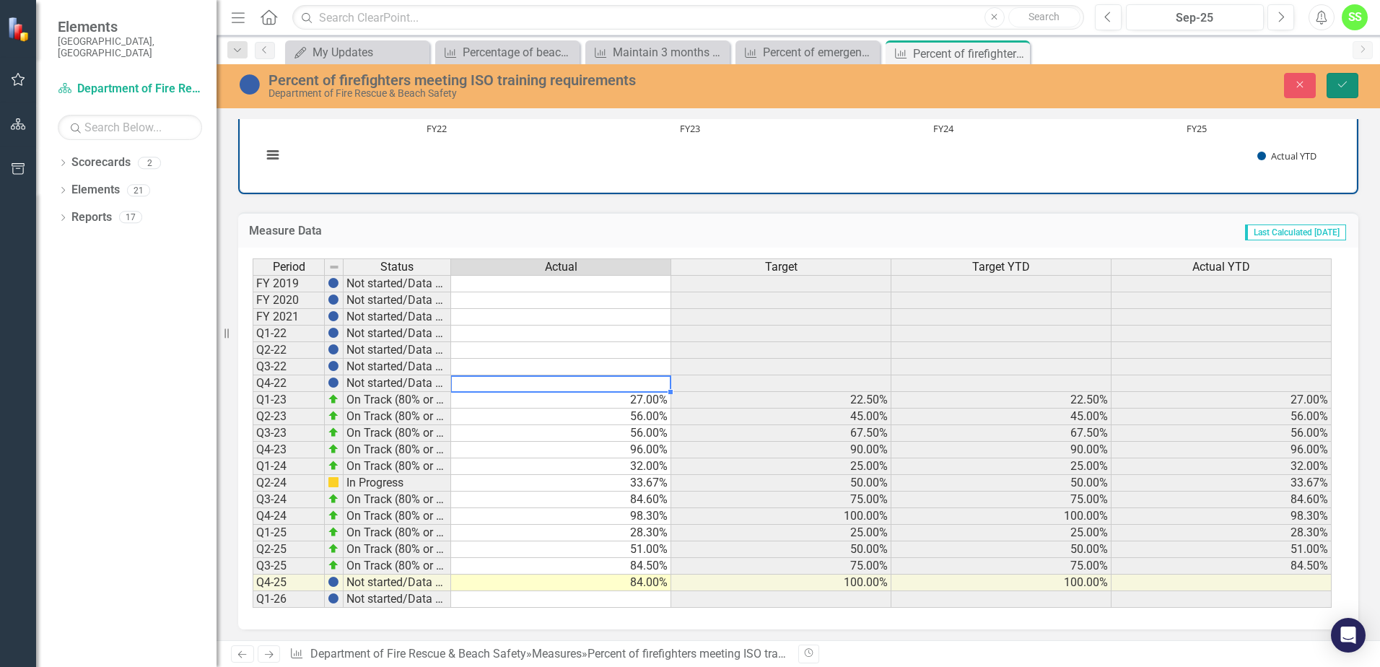
drag, startPoint x: 1355, startPoint y: 78, endPoint x: 1317, endPoint y: 102, distance: 44.5
click at [1354, 78] on button "Save" at bounding box center [1343, 85] width 32 height 25
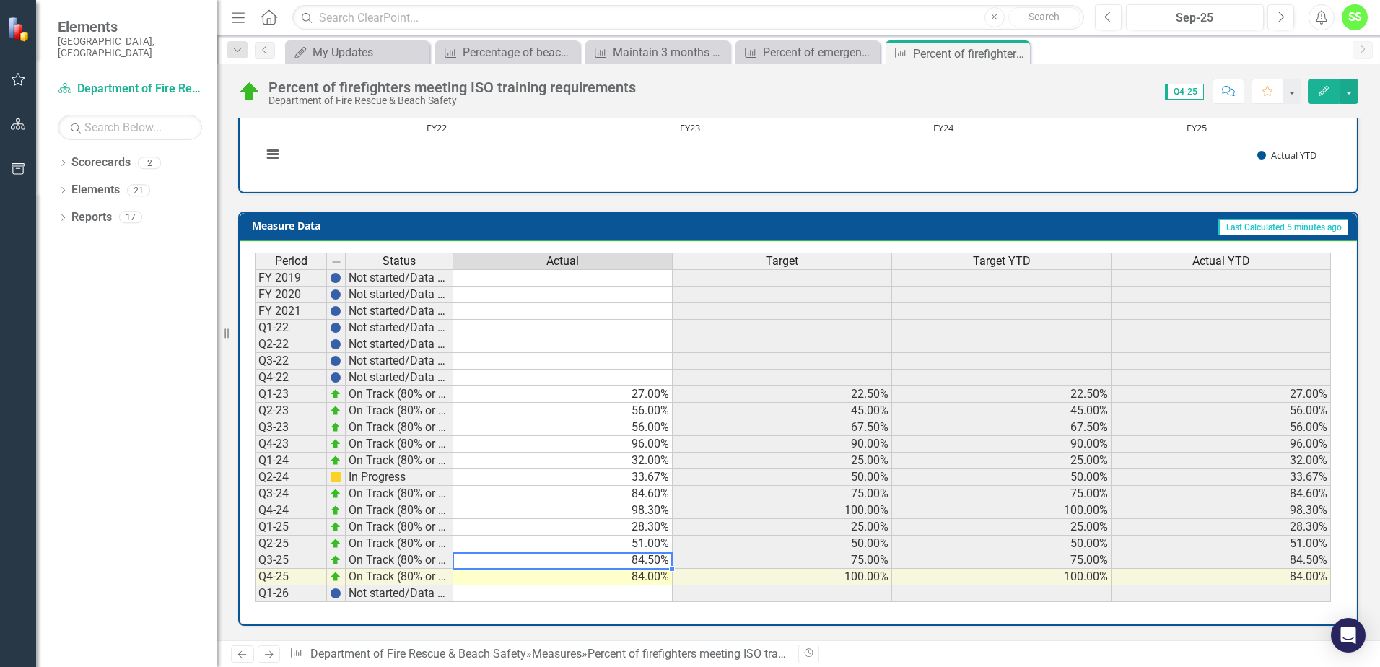
click at [554, 564] on td "84.50%" at bounding box center [562, 560] width 219 height 17
